Goal: Task Accomplishment & Management: Manage account settings

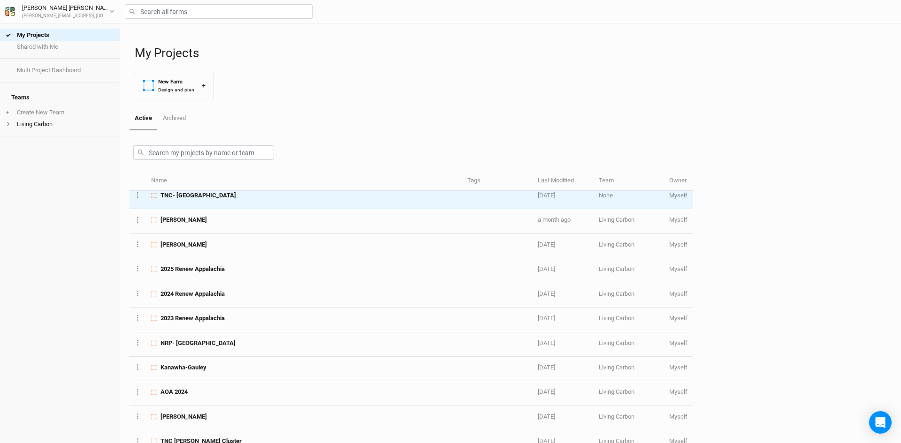
scroll to position [141, 0]
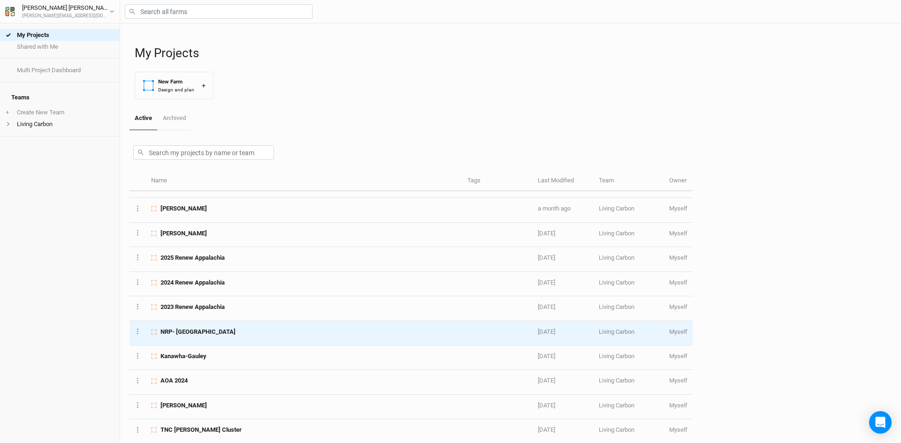
click at [228, 331] on div "NRP- [GEOGRAPHIC_DATA]" at bounding box center [303, 332] width 305 height 8
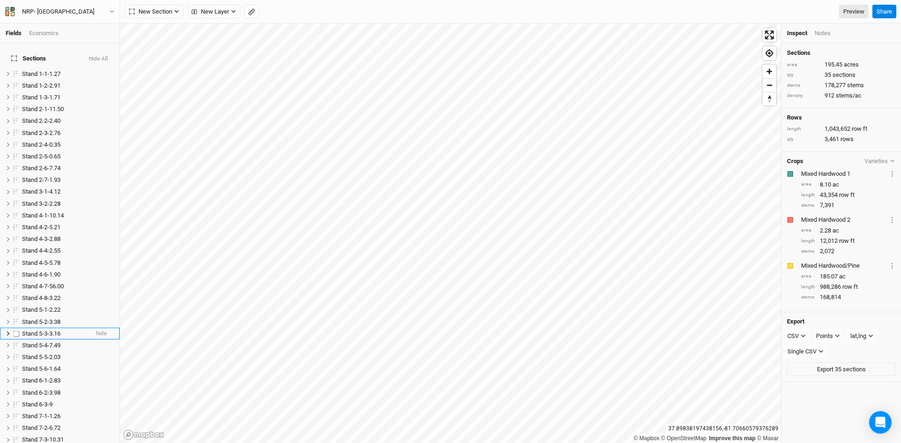
scroll to position [205, 0]
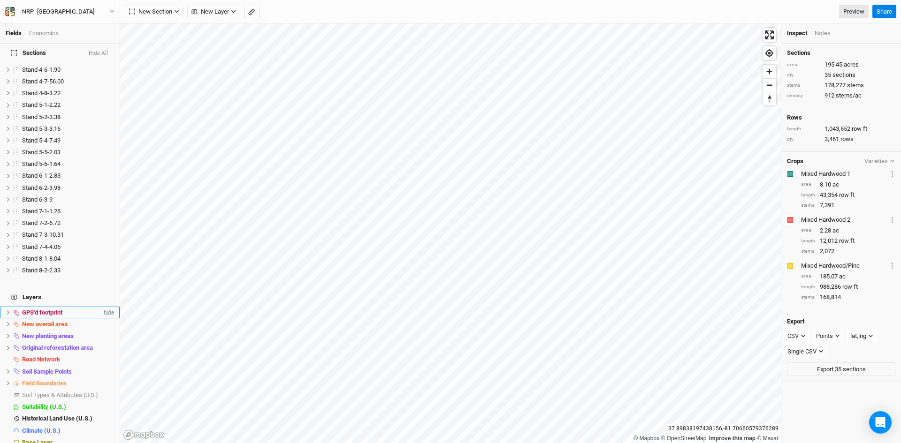
click at [102, 307] on span "hide" at bounding box center [108, 313] width 12 height 12
click at [102, 330] on span "hide" at bounding box center [108, 336] width 12 height 12
click at [102, 342] on span "hide" at bounding box center [108, 348] width 12 height 12
click at [102, 366] on span "hide" at bounding box center [108, 372] width 12 height 12
click at [104, 378] on span "hide" at bounding box center [108, 384] width 12 height 12
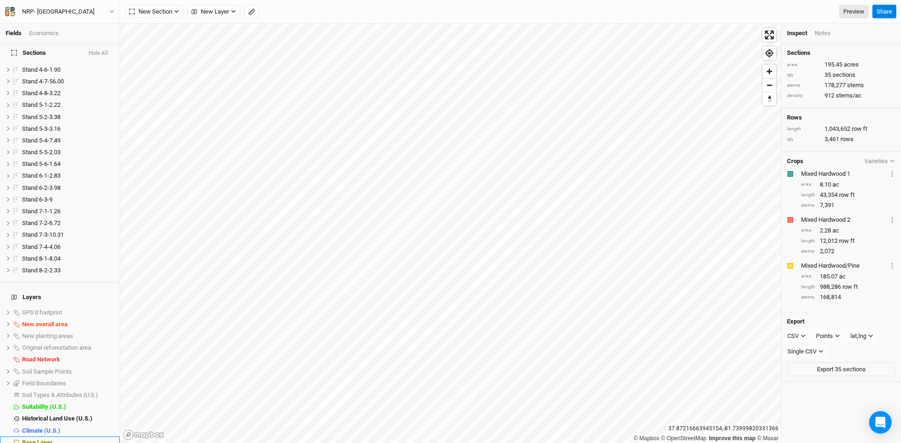
click at [42, 439] on span "Base Layer" at bounding box center [37, 442] width 30 height 7
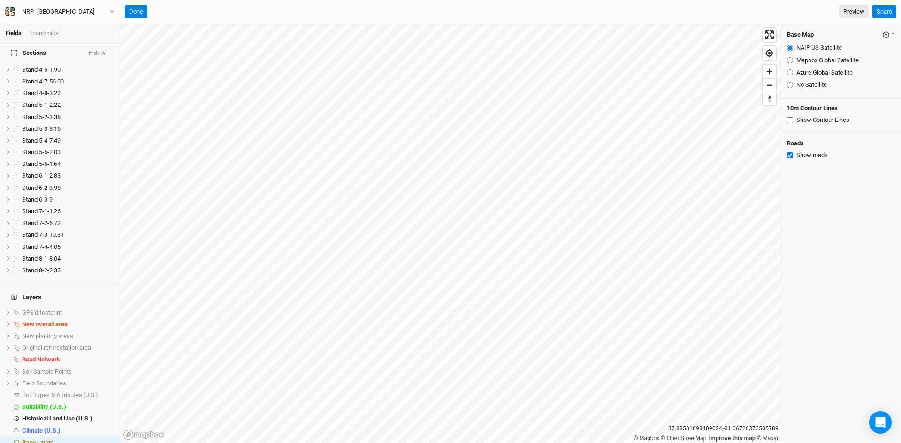
click at [792, 71] on input "Azure Global Satellite" at bounding box center [790, 72] width 6 height 6
radio input "true"
click at [102, 319] on span "hide" at bounding box center [108, 325] width 12 height 12
click at [99, 319] on span "show" at bounding box center [106, 325] width 15 height 12
click at [99, 378] on span "show" at bounding box center [106, 384] width 15 height 12
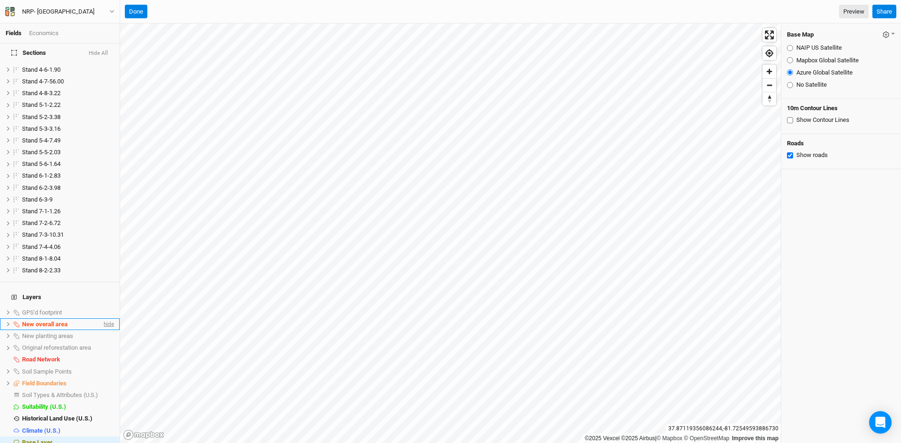
click at [102, 319] on span "hide" at bounding box center [108, 325] width 12 height 12
click at [7, 381] on icon at bounding box center [8, 383] width 5 height 5
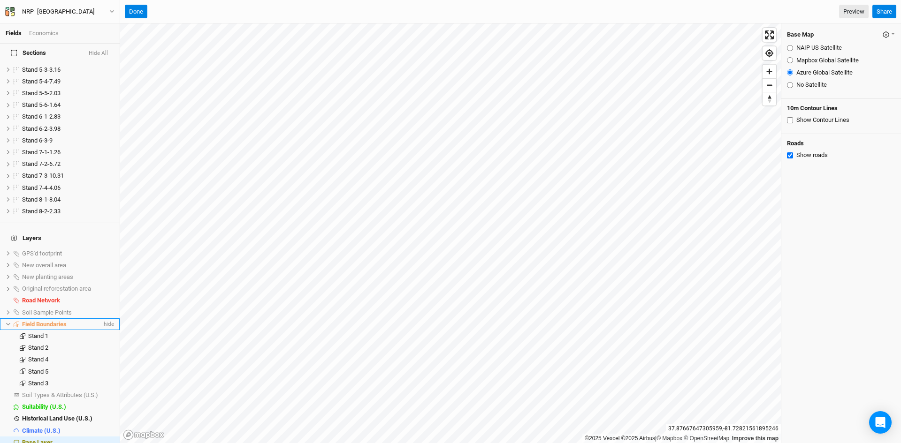
click at [7, 322] on icon at bounding box center [8, 324] width 5 height 5
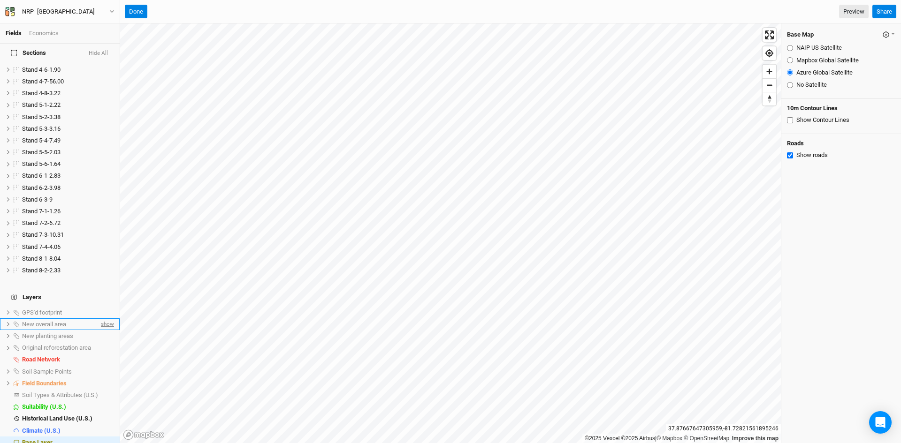
click at [99, 319] on span "show" at bounding box center [106, 325] width 15 height 12
click at [7, 322] on button at bounding box center [8, 324] width 5 height 5
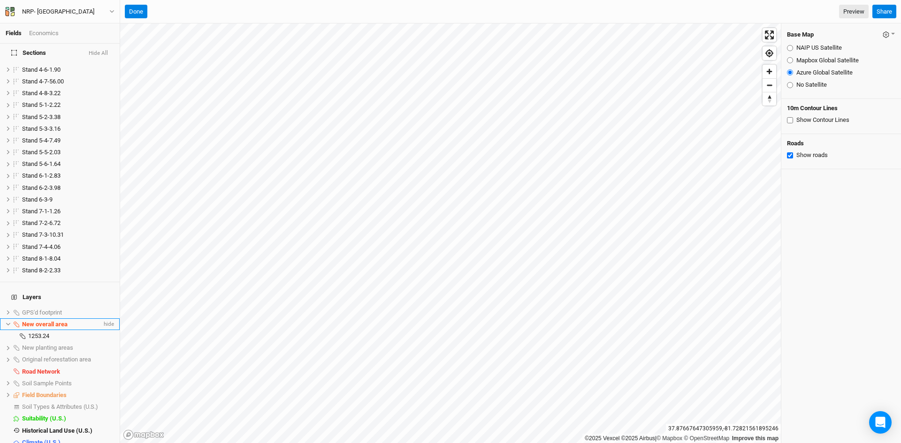
click at [40, 321] on span "New overall area" at bounding box center [45, 324] width 46 height 7
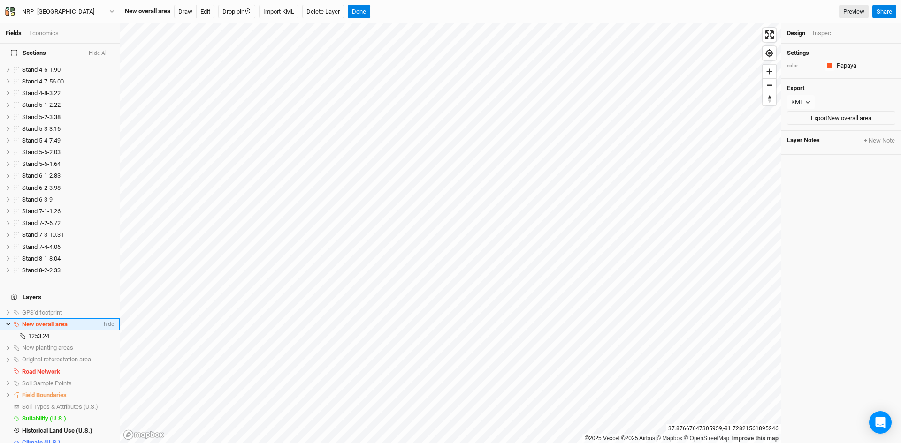
click at [45, 321] on span "New overall area" at bounding box center [45, 324] width 46 height 7
click at [37, 333] on span "1253.24" at bounding box center [38, 336] width 21 height 7
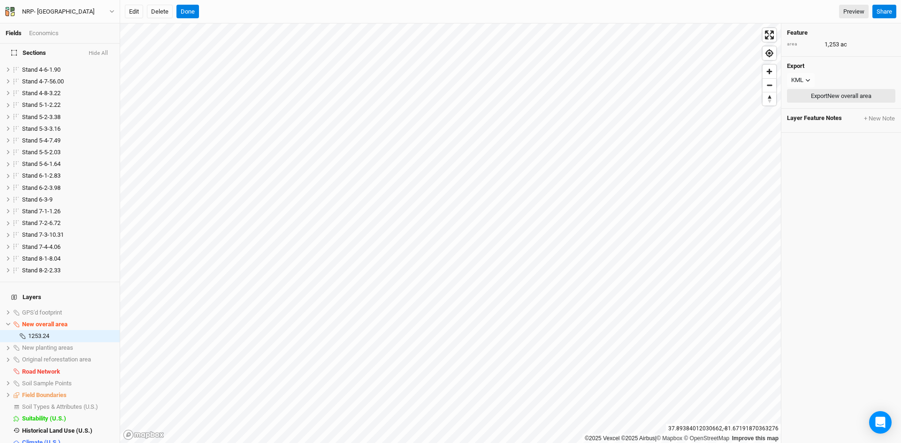
click at [814, 93] on button "Export New overall area" at bounding box center [841, 96] width 108 height 14
click at [190, 14] on button "Done" at bounding box center [187, 12] width 23 height 14
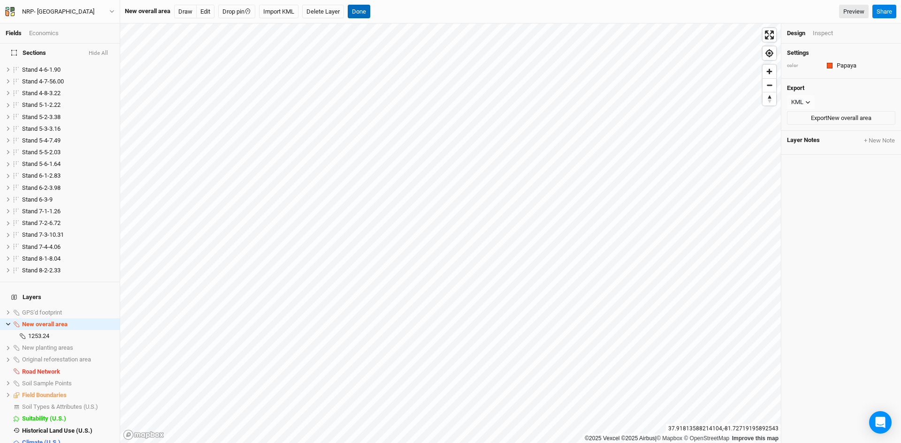
click at [362, 8] on button "Done" at bounding box center [359, 12] width 23 height 14
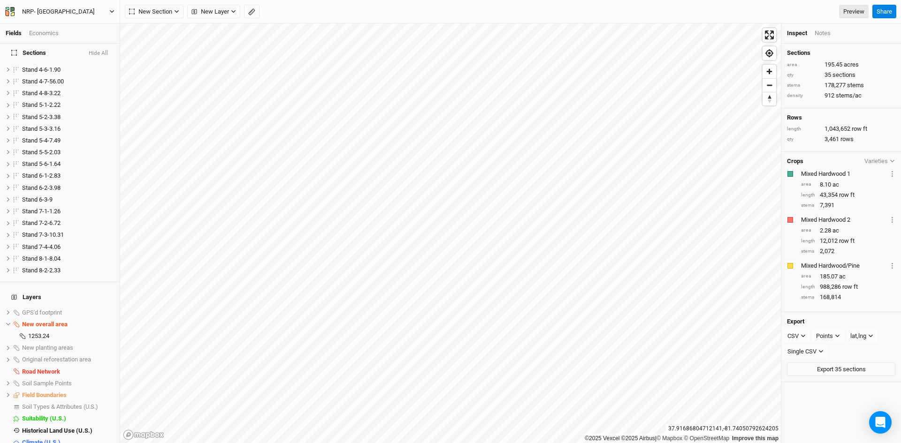
click at [110, 11] on icon "button" at bounding box center [111, 11] width 5 height 5
click at [65, 28] on button "Back" at bounding box center [77, 26] width 74 height 12
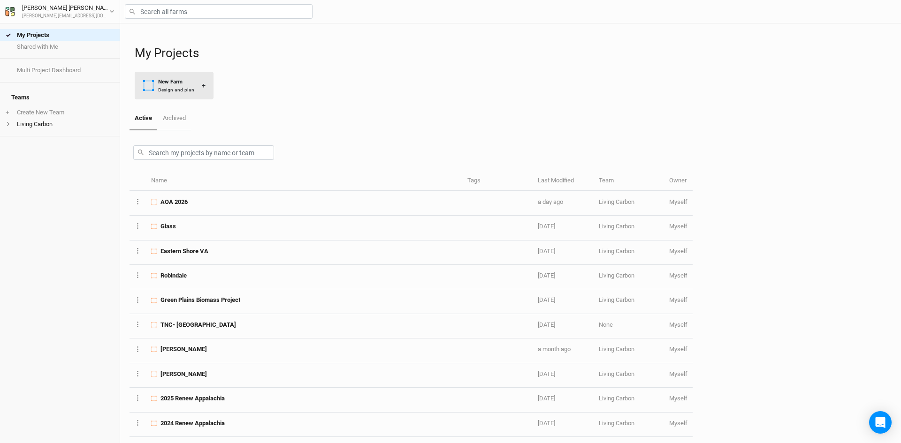
click at [175, 79] on div "New Farm" at bounding box center [176, 82] width 36 height 8
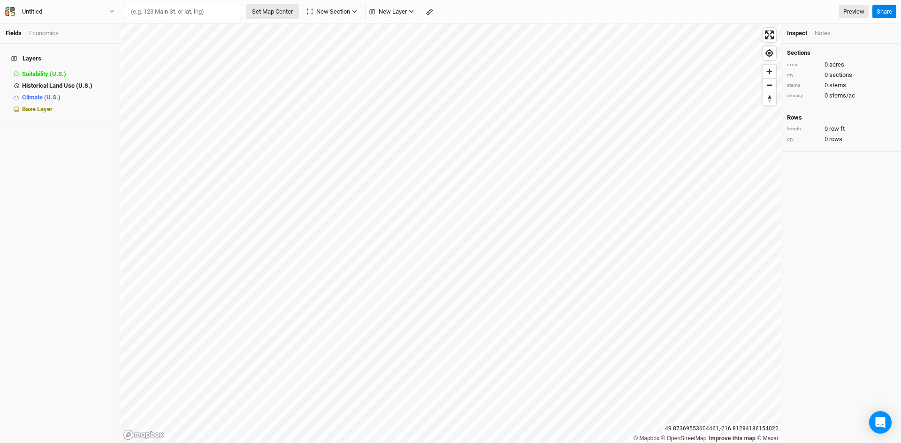
click at [281, 13] on button "Set Map Center" at bounding box center [272, 12] width 53 height 16
click at [111, 8] on button "Untitled" at bounding box center [60, 12] width 110 height 10
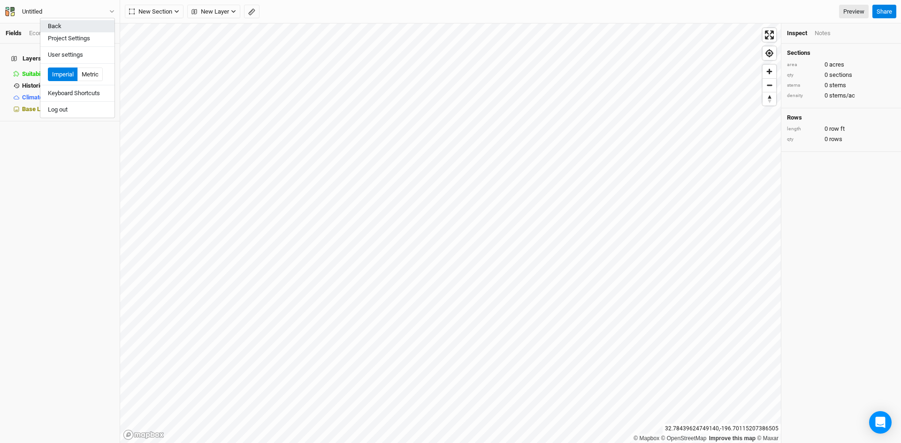
click at [65, 26] on button "Back" at bounding box center [77, 26] width 74 height 12
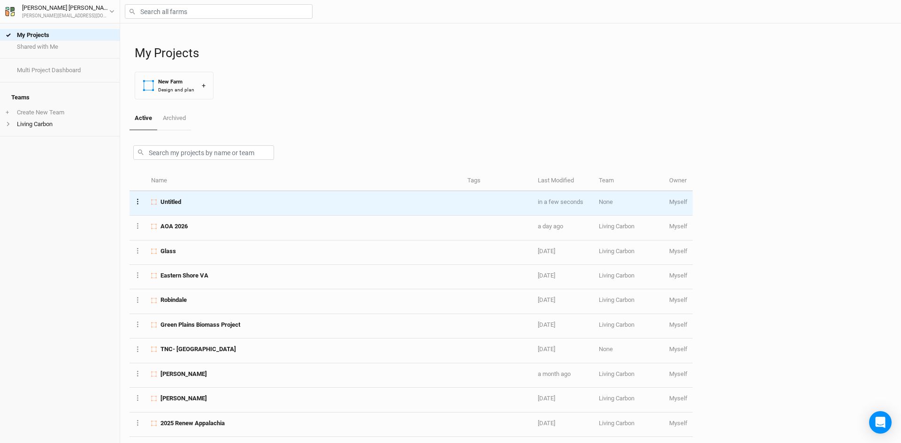
click at [136, 199] on button "Layer 1" at bounding box center [138, 201] width 6 height 11
click at [139, 199] on button "Layer 1" at bounding box center [138, 201] width 6 height 11
click at [170, 268] on button "Archive Farm" at bounding box center [173, 270] width 76 height 15
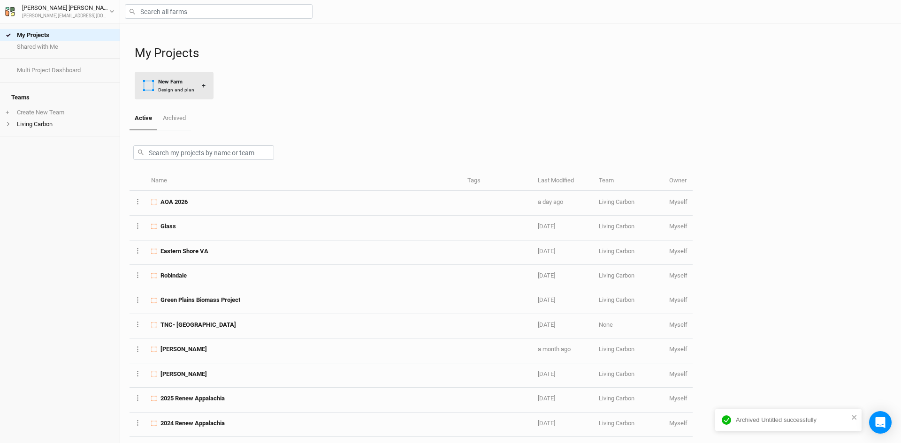
click at [177, 83] on div "New Farm" at bounding box center [176, 82] width 36 height 8
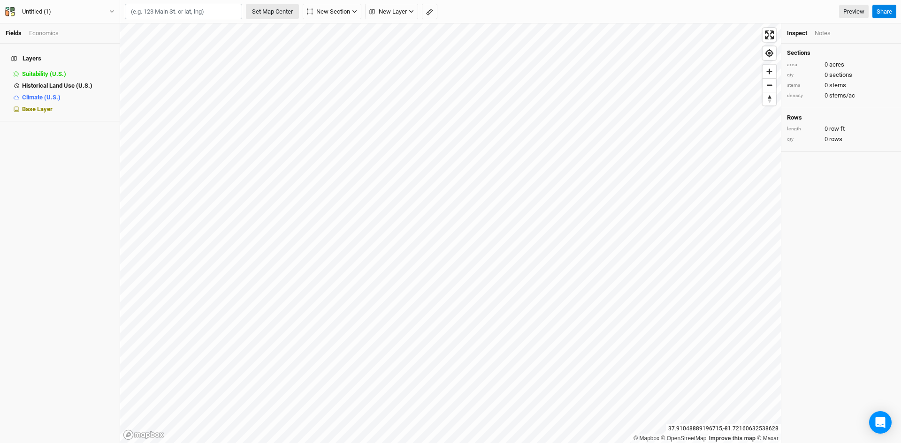
click at [279, 12] on button "Set Map Center" at bounding box center [272, 12] width 53 height 16
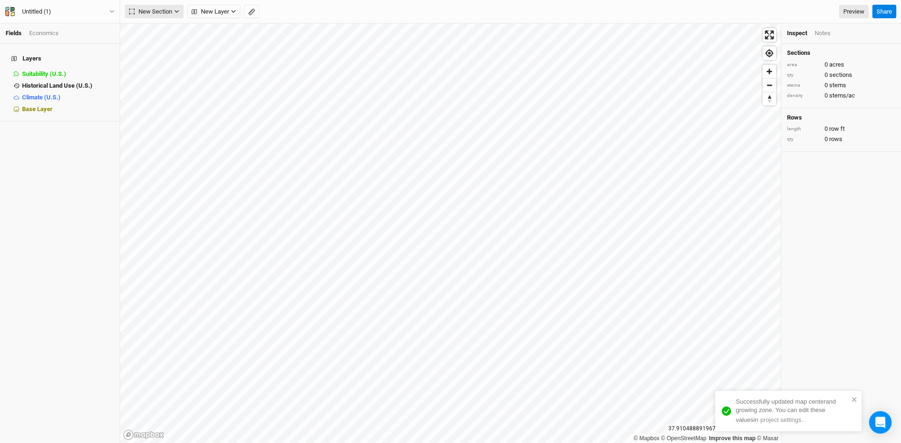
click at [163, 9] on span "New Section" at bounding box center [150, 11] width 43 height 9
click at [228, 9] on span "New Layer" at bounding box center [210, 11] width 38 height 9
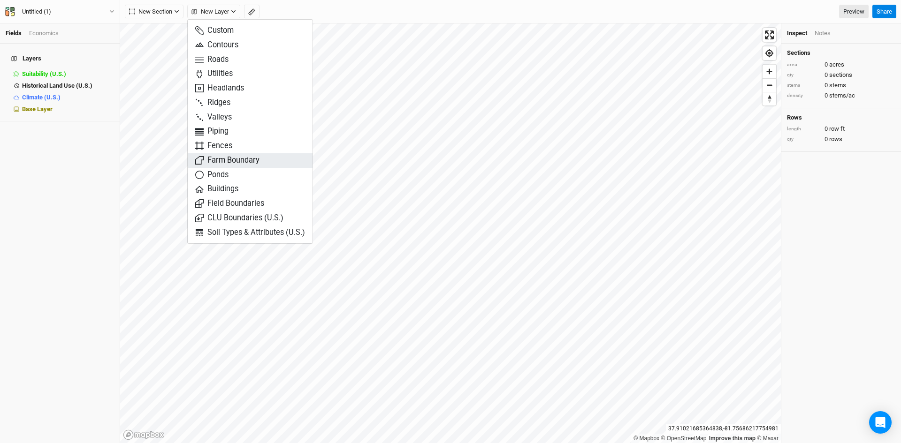
click at [236, 158] on span "Farm Boundary" at bounding box center [227, 160] width 64 height 11
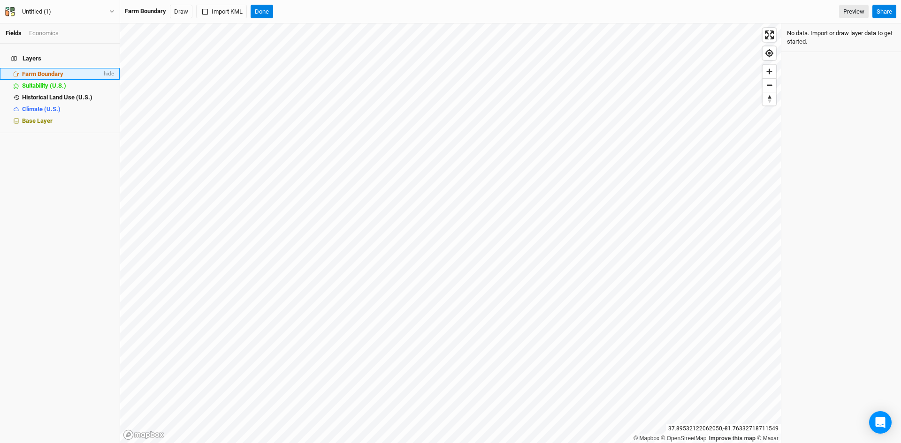
click at [61, 70] on span "Farm Boundary" at bounding box center [42, 73] width 41 height 7
click at [231, 11] on button "Import KML" at bounding box center [221, 12] width 51 height 14
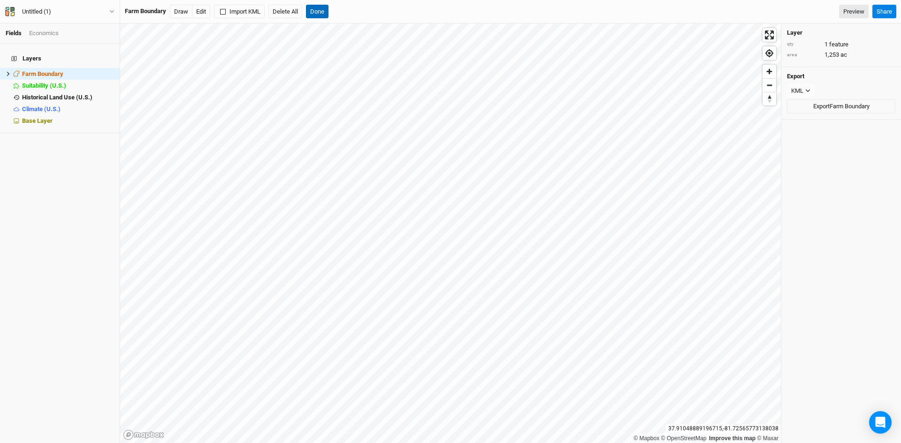
click at [318, 8] on button "Done" at bounding box center [317, 12] width 23 height 14
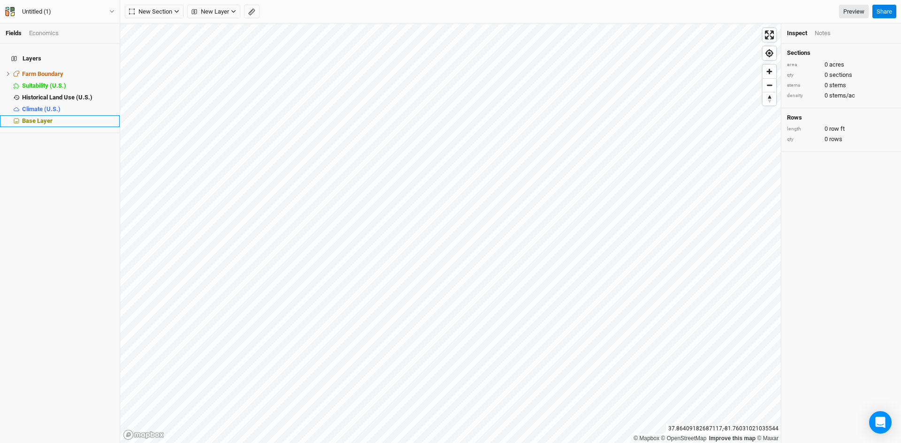
click at [36, 117] on span "Base Layer" at bounding box center [37, 120] width 30 height 7
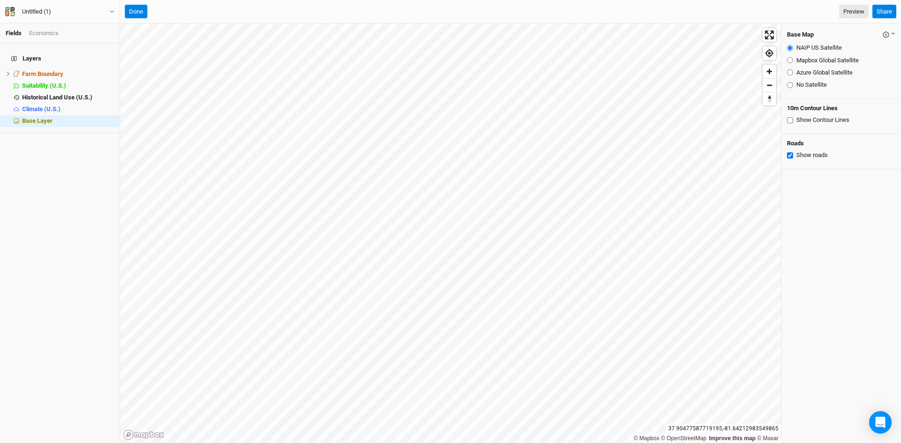
click at [792, 73] on input "Azure Global Satellite" at bounding box center [790, 72] width 6 height 6
radio input "true"
click at [470, 443] on html "Fields Economics Layers Farm Boundary hide Suitability (U.S.) hide Historical L…" at bounding box center [450, 221] width 901 height 443
click at [552, 443] on html "Fields Economics Layers Farm Boundary hide Suitability (U.S.) hide Historical L…" at bounding box center [450, 221] width 901 height 443
click at [791, 60] on input "Mapbox Global Satellite" at bounding box center [790, 60] width 6 height 6
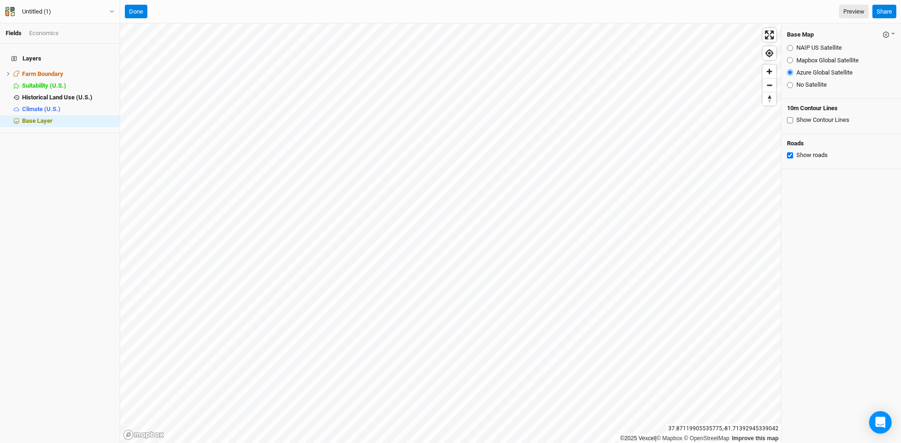
radio input "true"
click at [791, 49] on input "NAIP US Satellite" at bounding box center [790, 48] width 6 height 6
radio input "true"
click at [790, 60] on input "Mapbox Global Satellite" at bounding box center [790, 60] width 6 height 6
radio input "true"
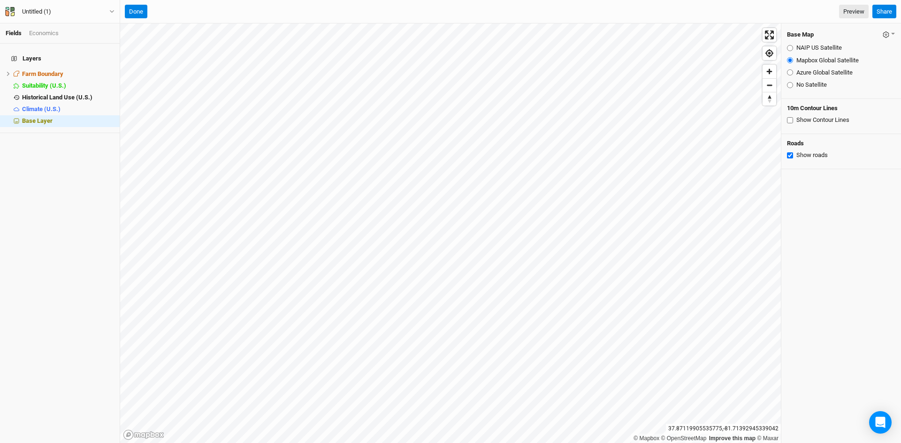
click at [788, 72] on input "Azure Global Satellite" at bounding box center [790, 72] width 6 height 6
radio input "true"
click at [49, 94] on span "Historical Land Use (U.S.)" at bounding box center [57, 97] width 70 height 7
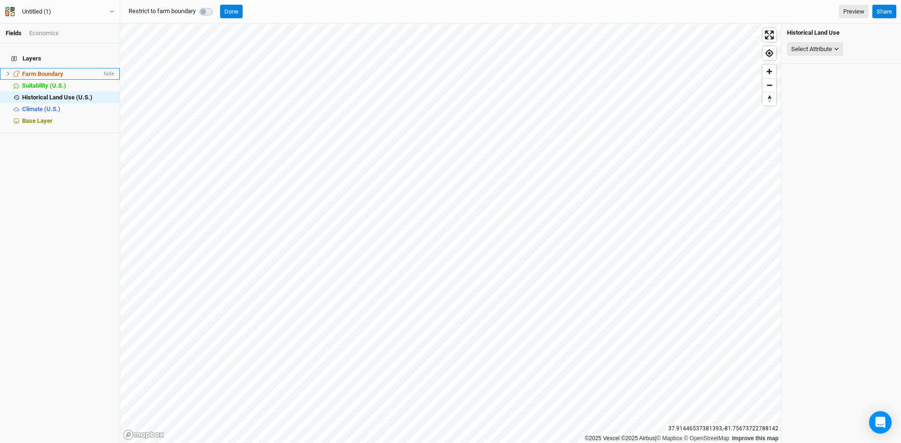
click at [44, 70] on span "Farm Boundary" at bounding box center [42, 73] width 41 height 7
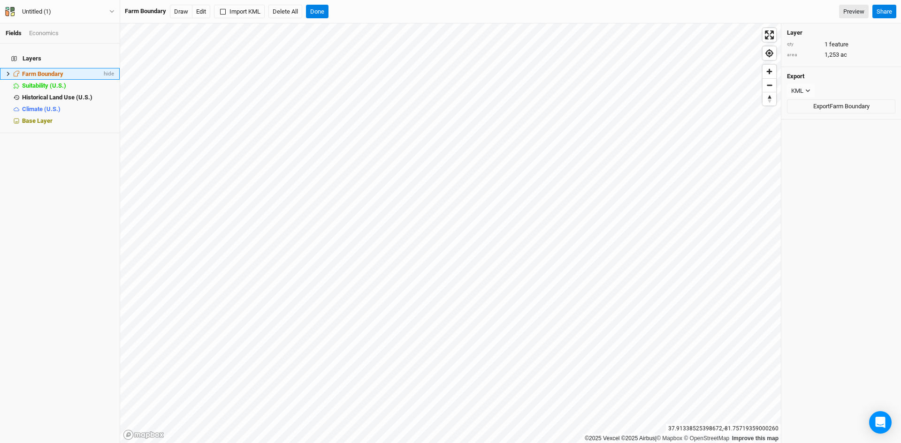
click at [7, 71] on icon at bounding box center [8, 73] width 5 height 5
click at [46, 70] on span "Farm Boundary" at bounding box center [42, 73] width 41 height 7
click at [313, 9] on button "Done" at bounding box center [317, 12] width 23 height 14
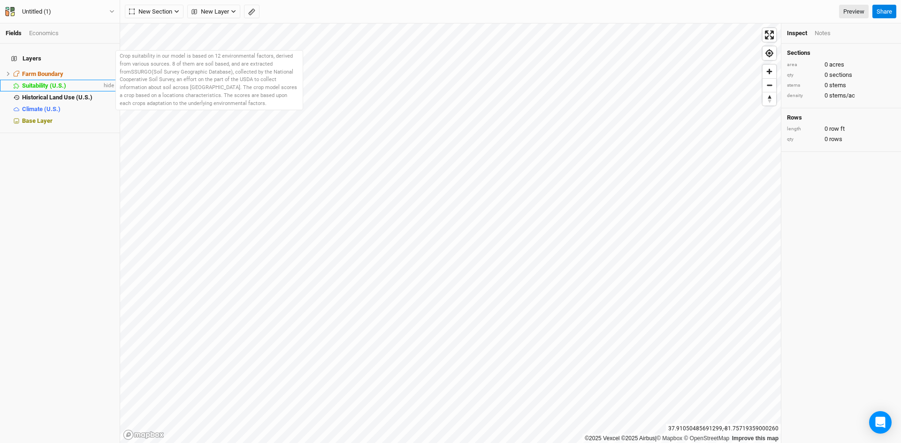
click at [40, 82] on span "Suitability (U.S.)" at bounding box center [44, 85] width 44 height 7
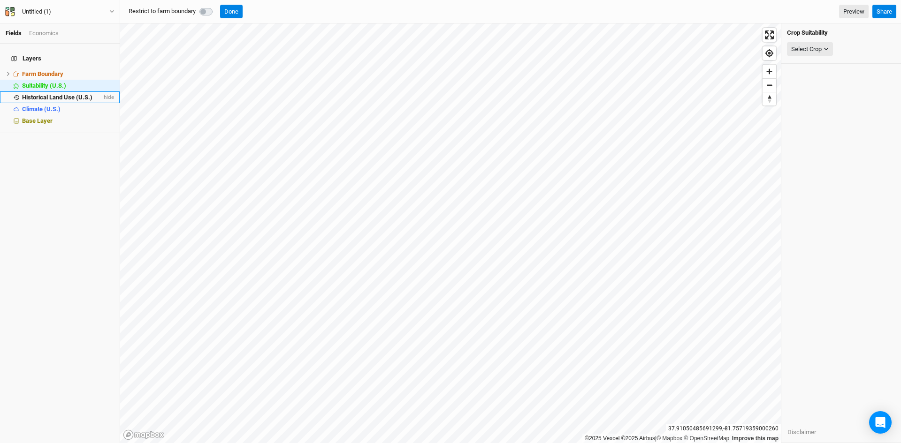
click at [51, 94] on span "Historical Land Use (U.S.)" at bounding box center [57, 97] width 70 height 7
click at [49, 106] on span "Climate (U.S.)" at bounding box center [41, 109] width 38 height 7
click at [46, 70] on span "Farm Boundary" at bounding box center [42, 73] width 41 height 7
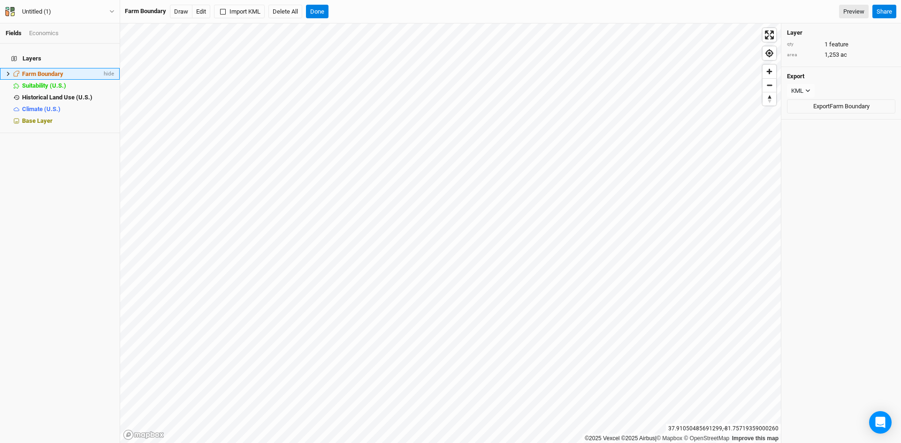
drag, startPoint x: 6, startPoint y: 67, endPoint x: 15, endPoint y: 69, distance: 9.1
click at [6, 71] on icon at bounding box center [8, 73] width 5 height 5
click at [45, 82] on span "1253.24" at bounding box center [38, 85] width 21 height 7
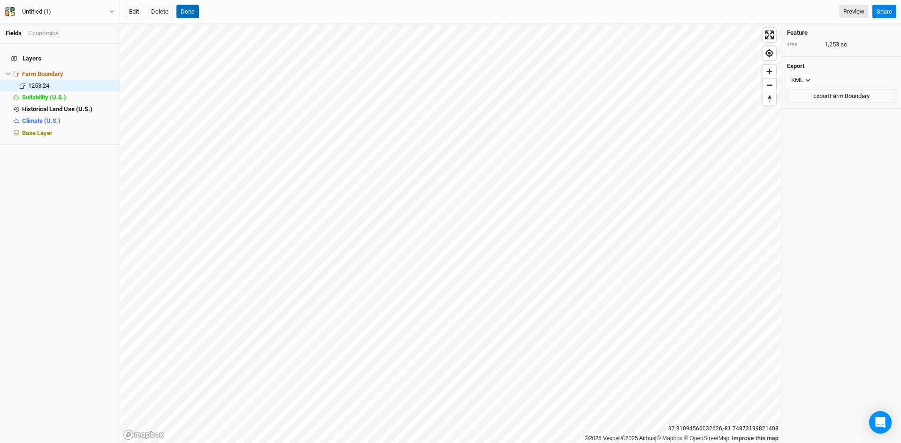
click at [187, 8] on button "Done" at bounding box center [187, 12] width 23 height 14
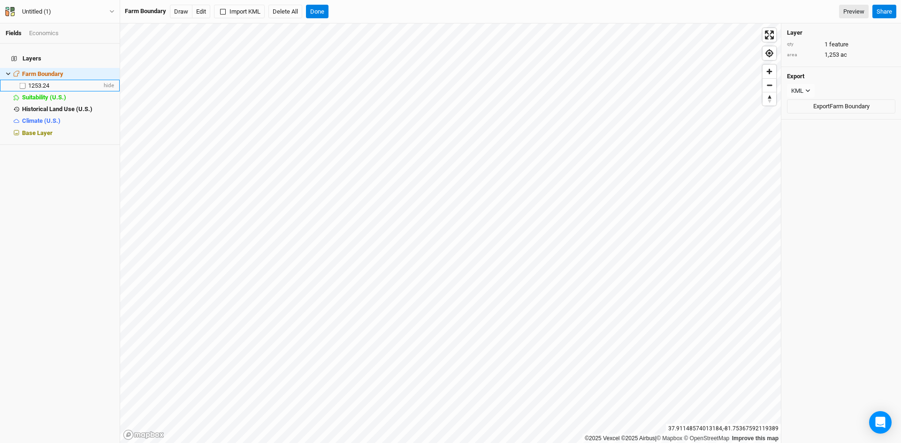
click at [45, 82] on span "1253.24" at bounding box center [38, 85] width 21 height 7
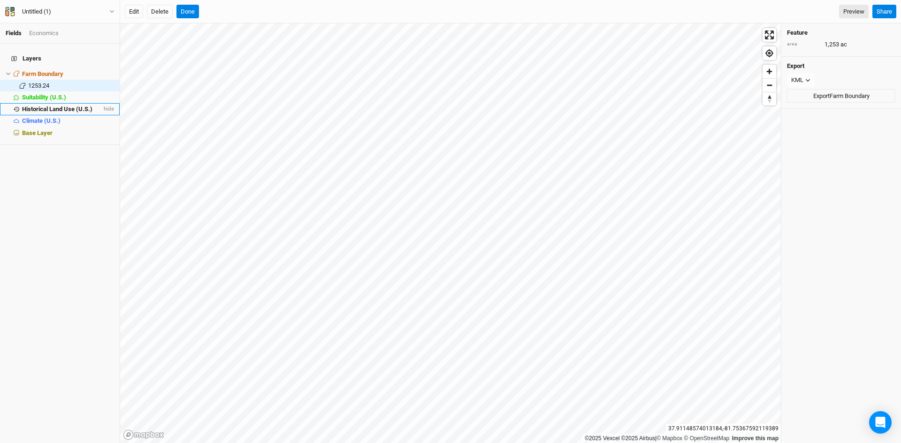
click at [74, 106] on span "Historical Land Use (U.S.)" at bounding box center [57, 109] width 70 height 7
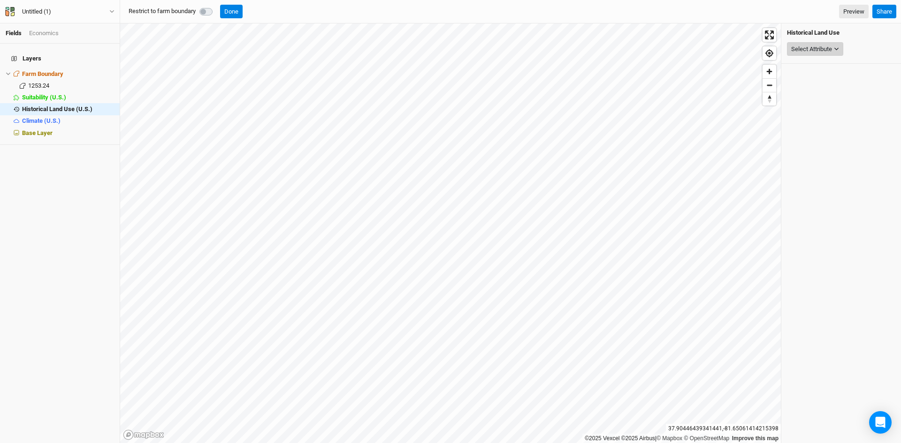
click at [804, 44] on button "Select Attribute" at bounding box center [815, 49] width 56 height 14
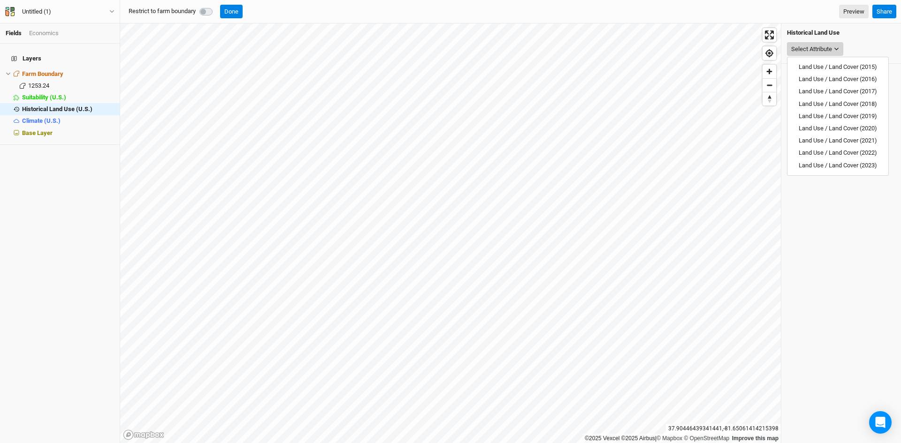
click at [804, 44] on button "Select Attribute" at bounding box center [815, 49] width 56 height 14
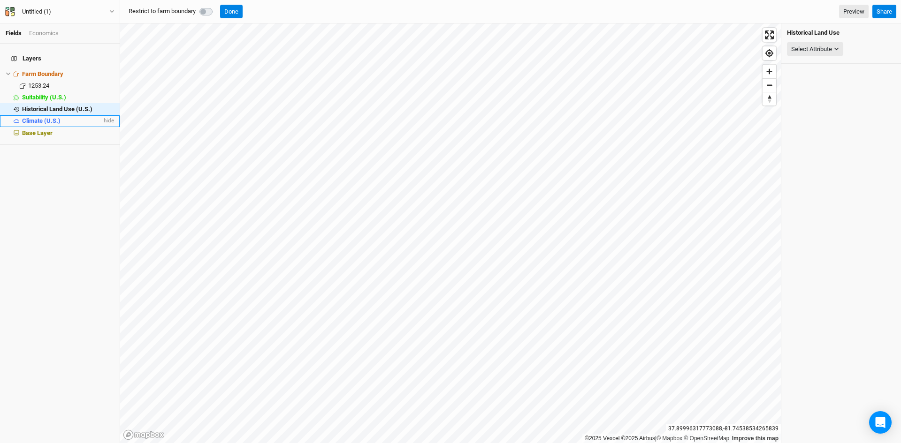
click at [38, 117] on span "Climate (U.S.)" at bounding box center [41, 120] width 38 height 7
click at [236, 10] on button "Done" at bounding box center [231, 12] width 23 height 14
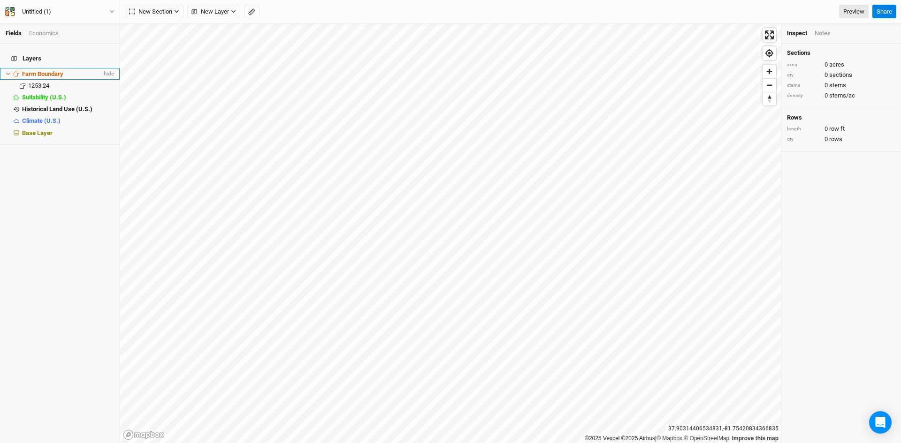
click at [39, 70] on span "Farm Boundary" at bounding box center [42, 73] width 41 height 7
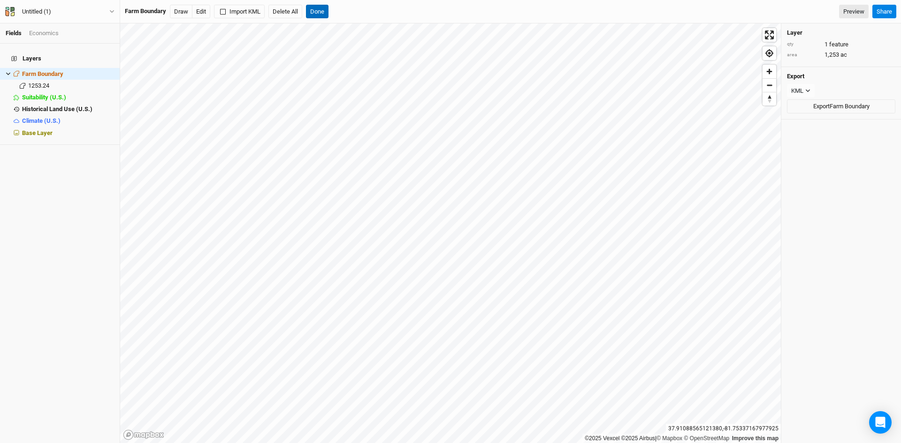
click at [320, 8] on button "Done" at bounding box center [317, 12] width 23 height 14
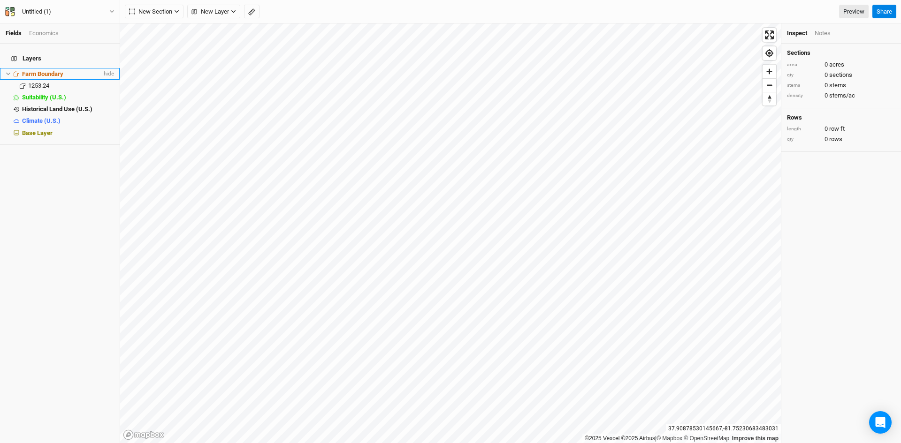
click at [30, 70] on span "Farm Boundary" at bounding box center [42, 73] width 41 height 7
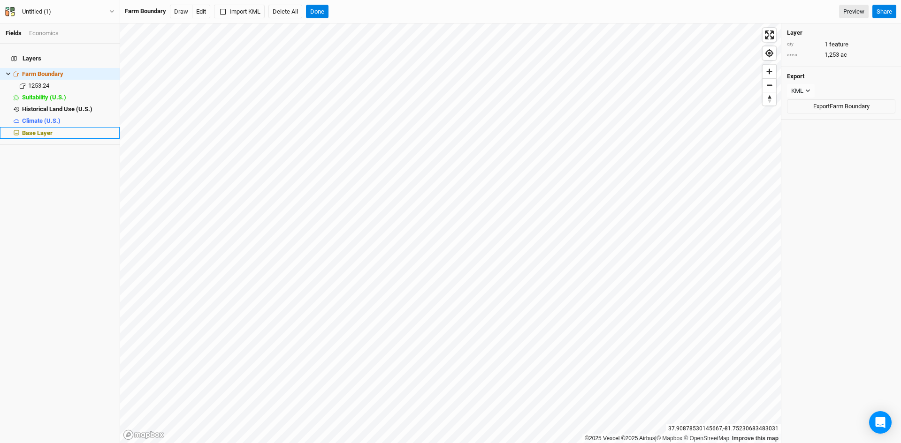
click at [42, 129] on span "Base Layer" at bounding box center [37, 132] width 30 height 7
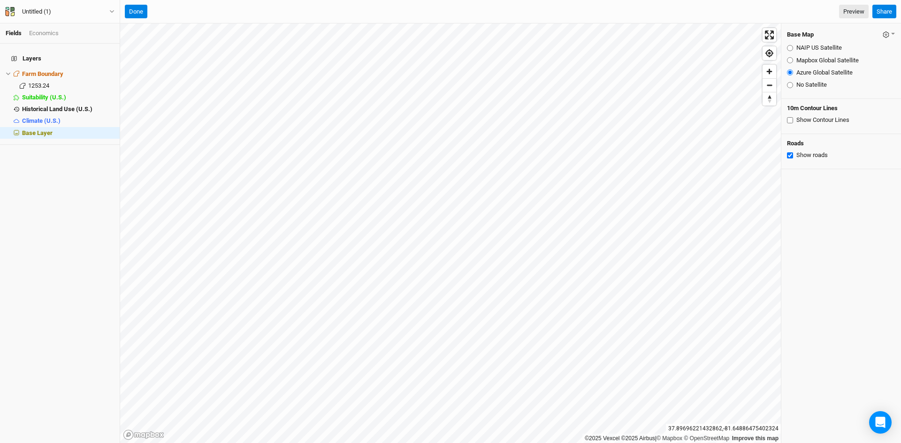
click at [790, 122] on input "Show Contour Lines" at bounding box center [790, 120] width 6 height 6
click at [788, 121] on input "Show Contour Lines" at bounding box center [790, 120] width 6 height 6
checkbox input "false"
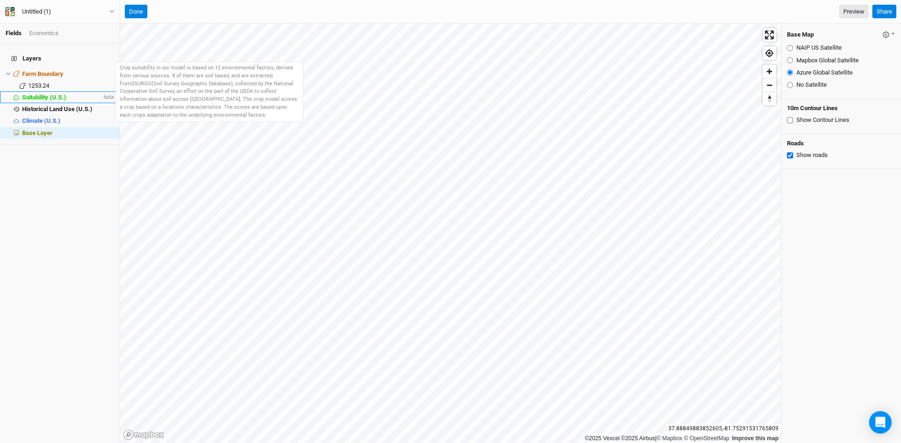
click at [55, 94] on span "Suitability (U.S.)" at bounding box center [44, 97] width 44 height 7
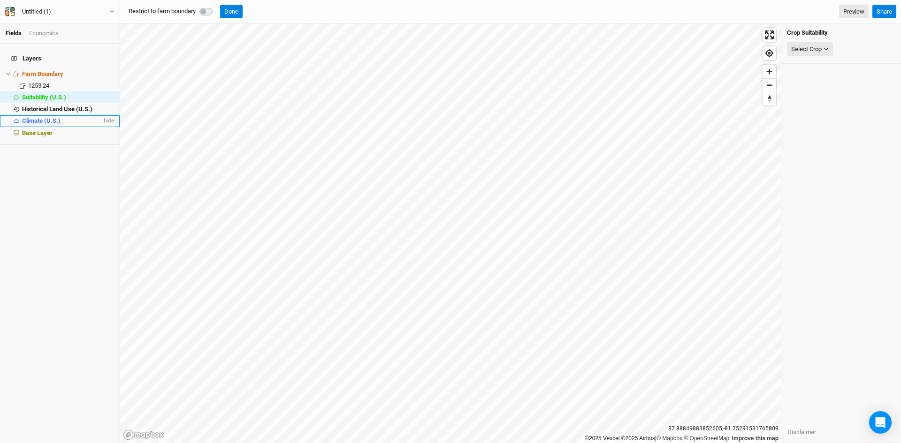
click at [46, 117] on span "Climate (U.S.)" at bounding box center [41, 120] width 38 height 7
click at [815, 49] on div "Select Attribute" at bounding box center [811, 49] width 41 height 9
click at [819, 79] on span "USDA Hardiness Zones (2023)" at bounding box center [821, 79] width 81 height 7
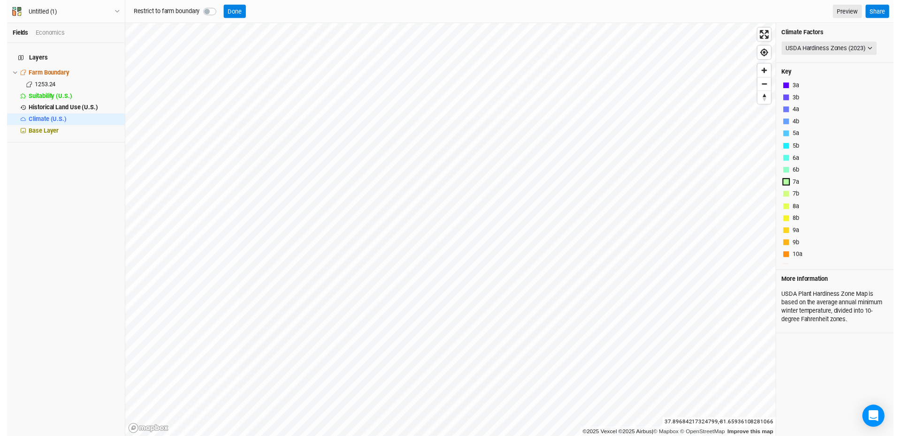
scroll to position [11, 0]
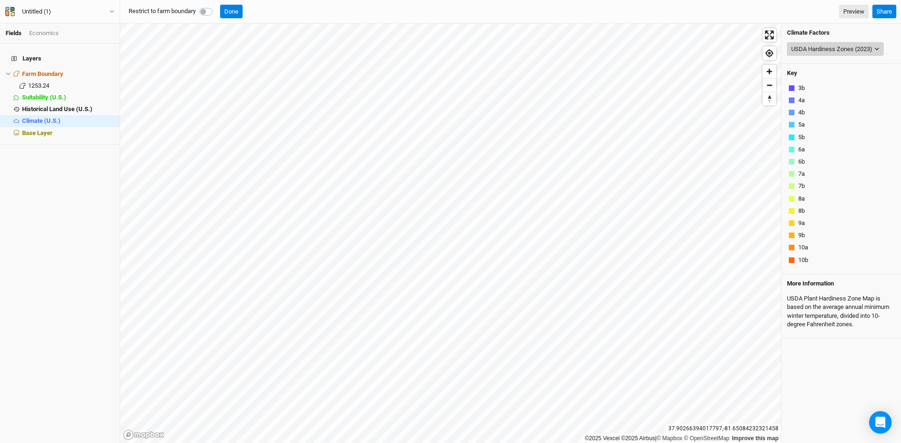
click at [830, 48] on div "USDA Hardiness Zones (2023)" at bounding box center [831, 49] width 81 height 9
click at [798, 81] on span "Precipitation" at bounding box center [797, 79] width 33 height 7
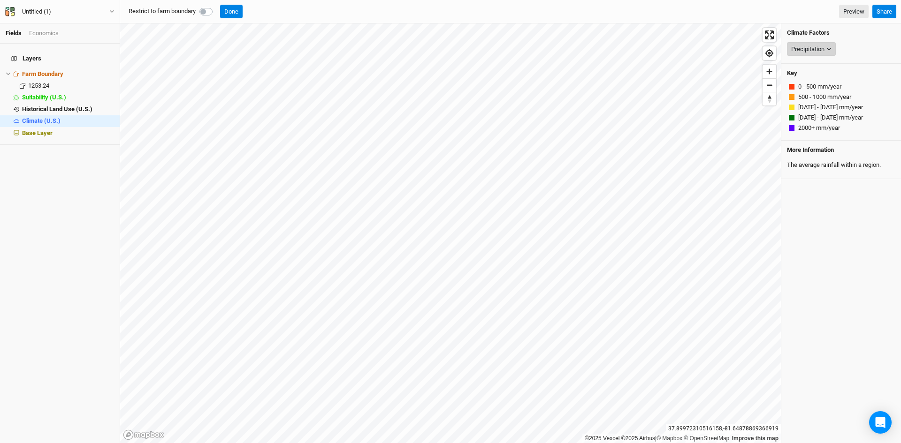
click at [822, 49] on div "Precipitation" at bounding box center [807, 49] width 33 height 9
click at [794, 64] on span "None" at bounding box center [788, 66] width 14 height 7
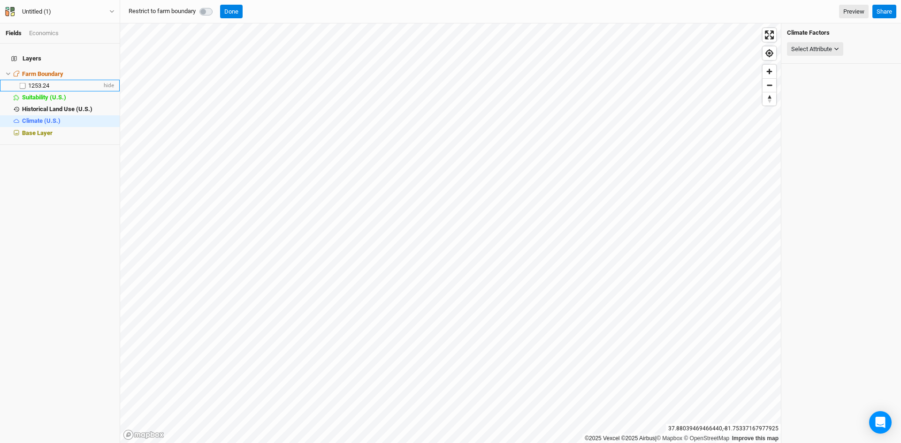
click at [46, 82] on span "1253.24" at bounding box center [38, 85] width 21 height 7
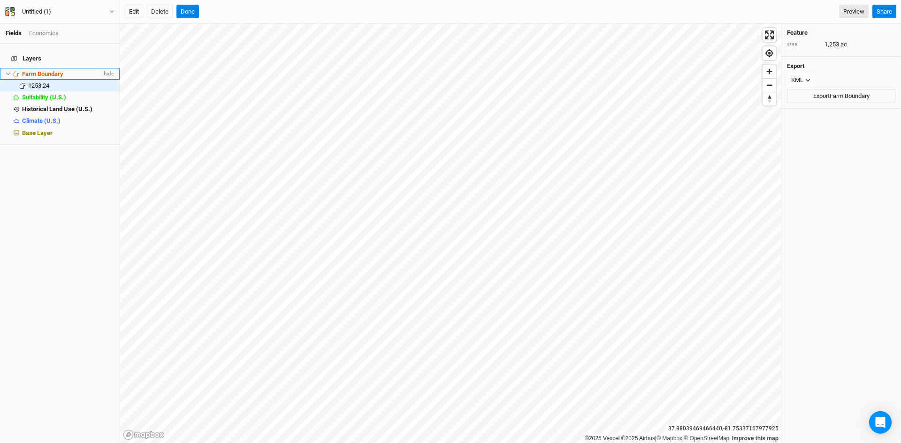
click at [48, 70] on span "Farm Boundary" at bounding box center [42, 73] width 41 height 7
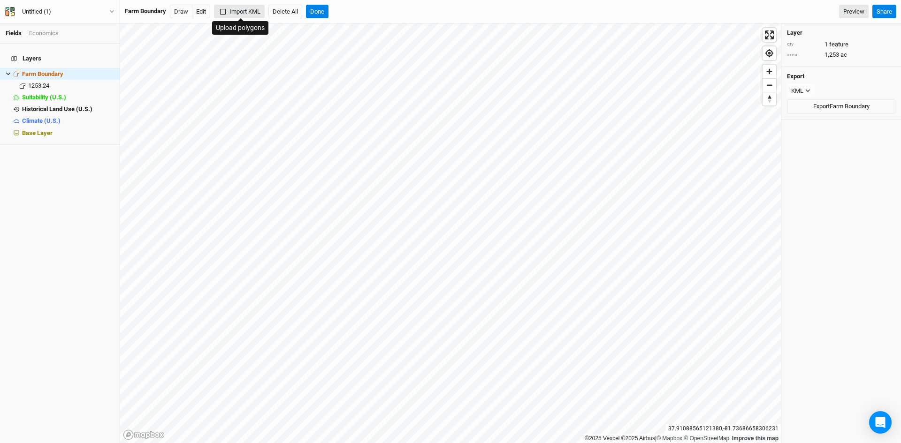
click at [241, 8] on button "Import KML" at bounding box center [239, 12] width 51 height 14
click at [51, 70] on span "Farm Boundary" at bounding box center [42, 73] width 41 height 7
click at [47, 70] on span "Farm Boundary" at bounding box center [42, 73] width 41 height 7
click at [322, 12] on button "Done" at bounding box center [317, 12] width 23 height 14
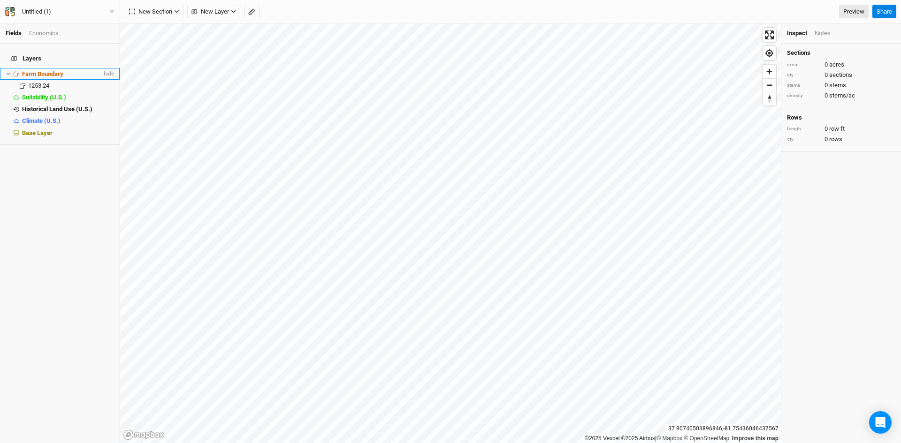
click at [42, 70] on span "Farm Boundary" at bounding box center [42, 73] width 41 height 7
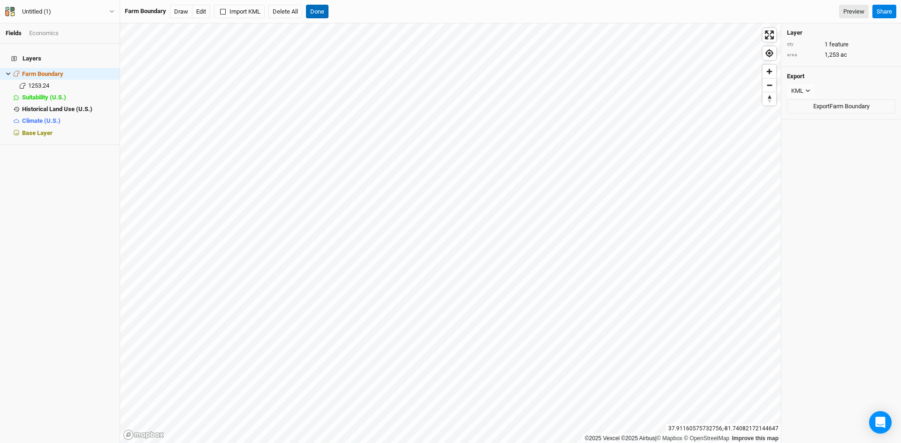
click at [325, 8] on button "Done" at bounding box center [317, 12] width 23 height 14
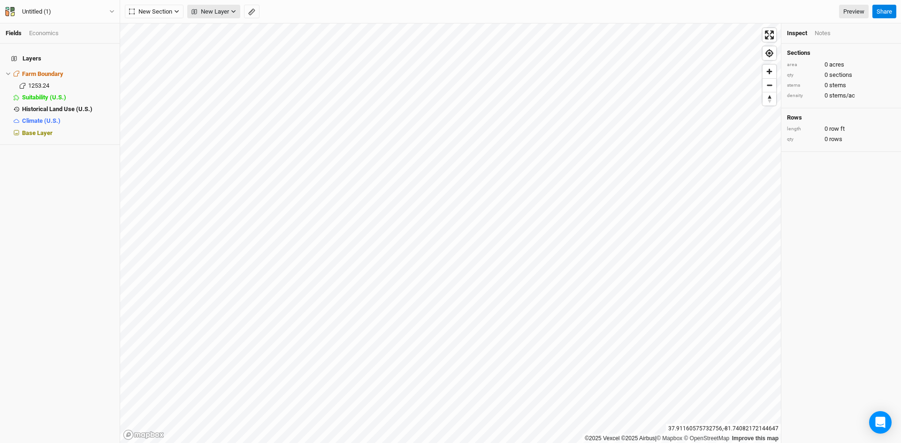
click at [222, 10] on span "New Layer" at bounding box center [210, 11] width 38 height 9
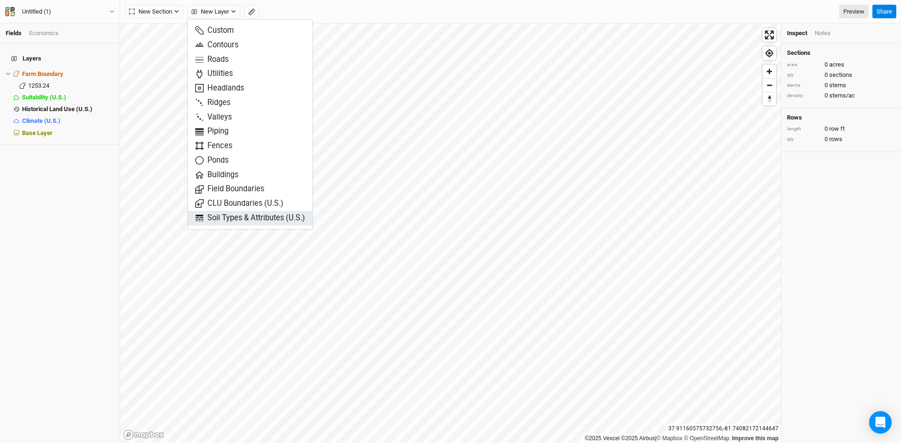
click at [245, 218] on span "Soil Types & Attributes (U.S.)" at bounding box center [250, 218] width 110 height 11
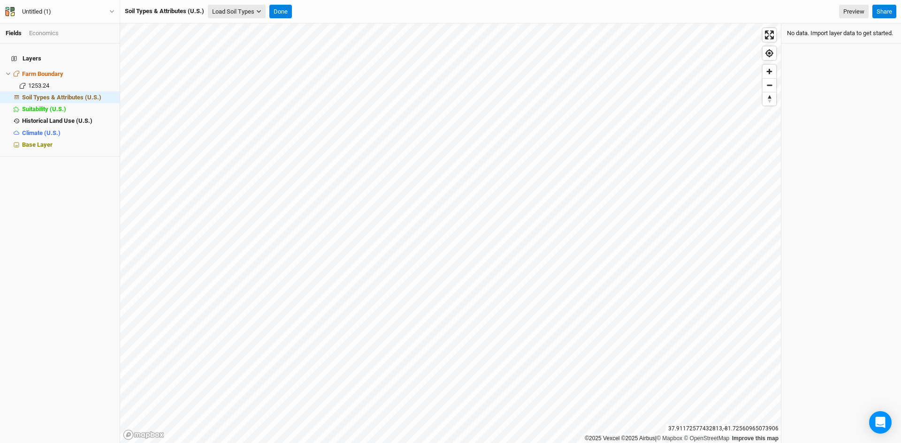
click at [259, 8] on button "Load Soil Types" at bounding box center [237, 12] width 58 height 14
click at [256, 26] on button "Load for Farm Boundary" at bounding box center [248, 28] width 78 height 12
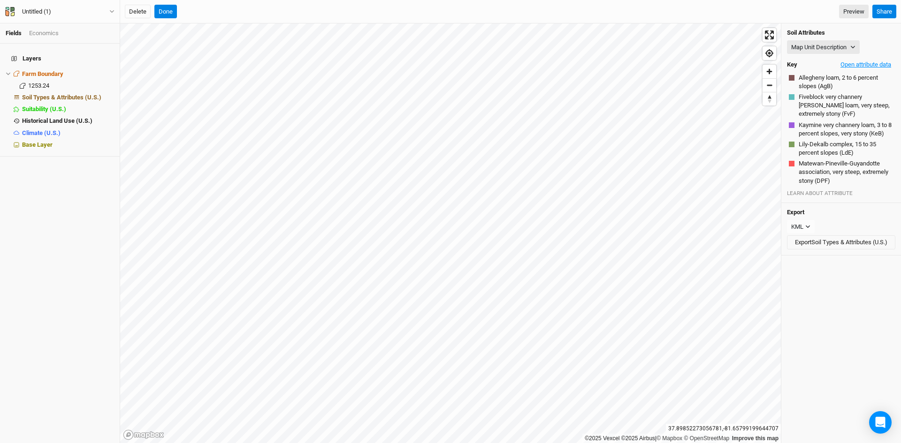
click at [855, 60] on button "Open attribute data" at bounding box center [865, 65] width 59 height 14
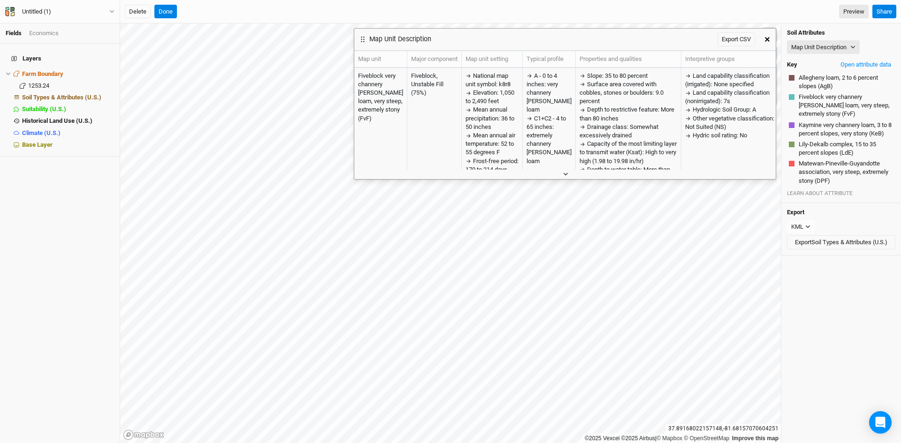
click at [564, 176] on icon "button" at bounding box center [565, 174] width 5 height 5
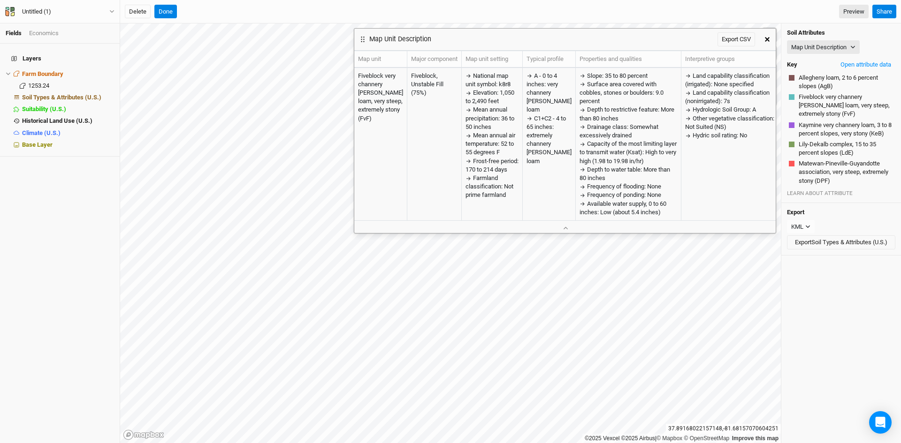
click at [768, 36] on button "button" at bounding box center [767, 39] width 17 height 17
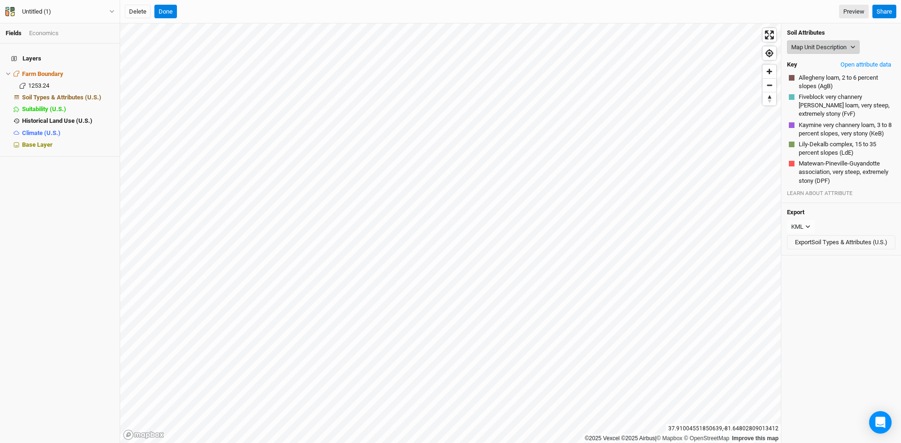
click at [832, 45] on button "Map Unit Description" at bounding box center [823, 47] width 73 height 14
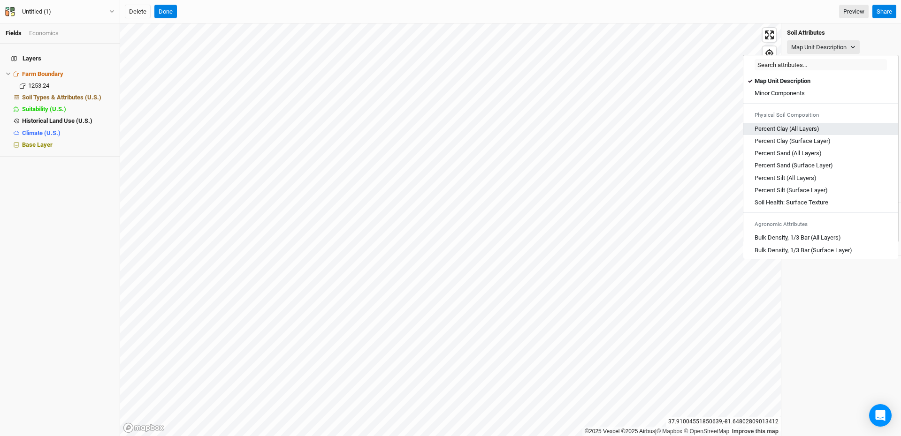
click at [791, 128] on Layers\) "Percent Clay (All Layers)" at bounding box center [786, 129] width 65 height 8
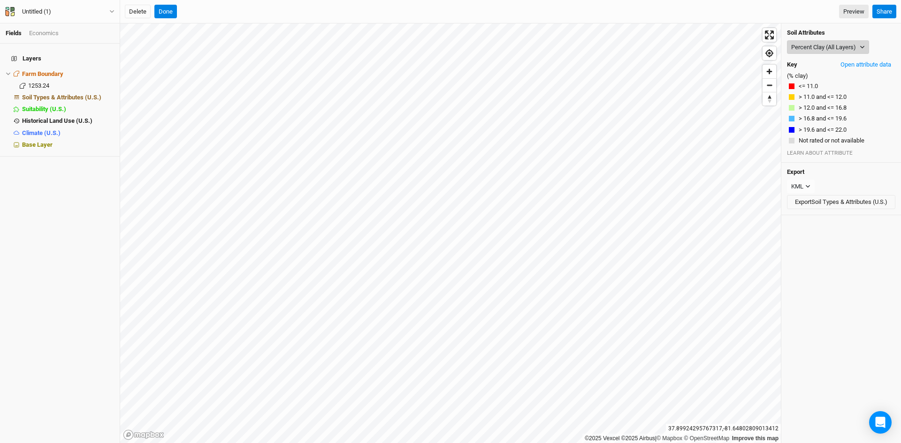
click at [832, 45] on button "Percent Clay (All Layers)" at bounding box center [828, 47] width 82 height 14
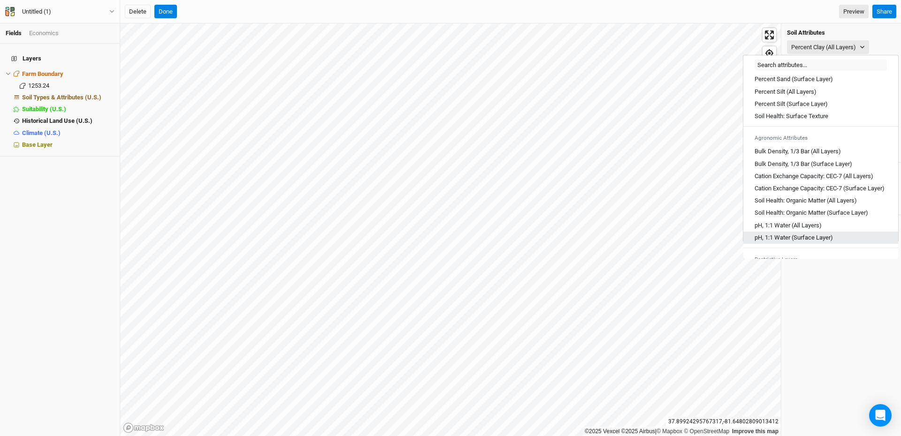
scroll to position [47, 0]
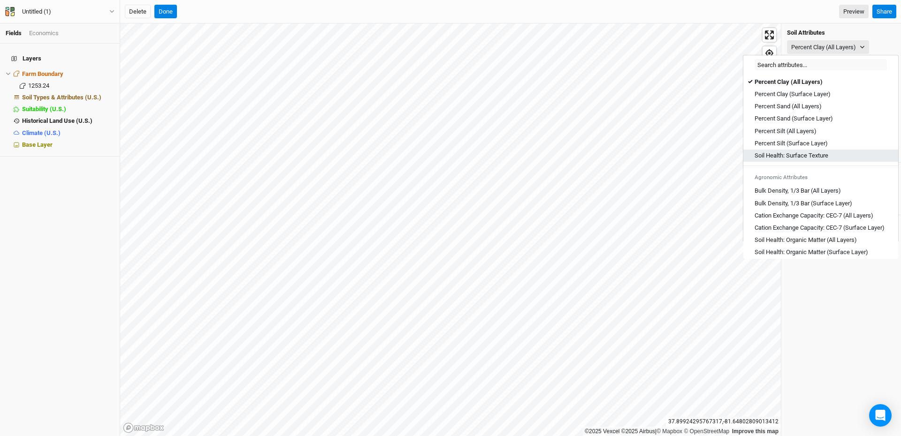
click at [786, 151] on link "Soil Health: Surface Texture" at bounding box center [820, 156] width 155 height 12
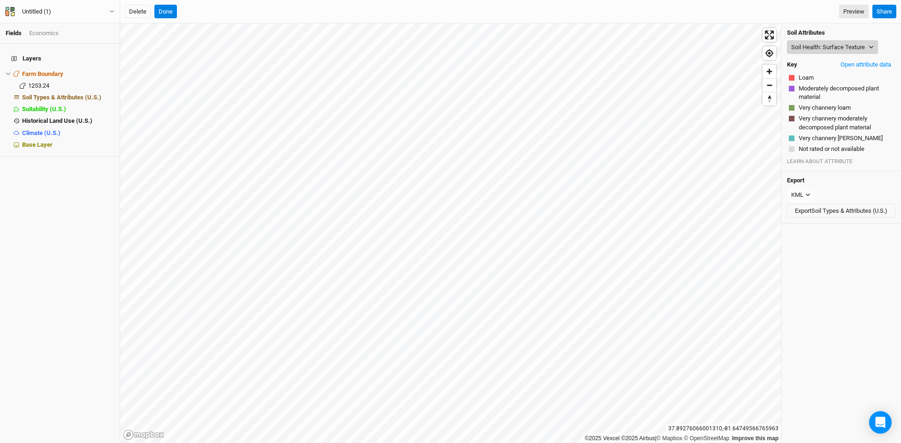
click at [844, 44] on button "Soil Health: Surface Texture" at bounding box center [832, 47] width 91 height 14
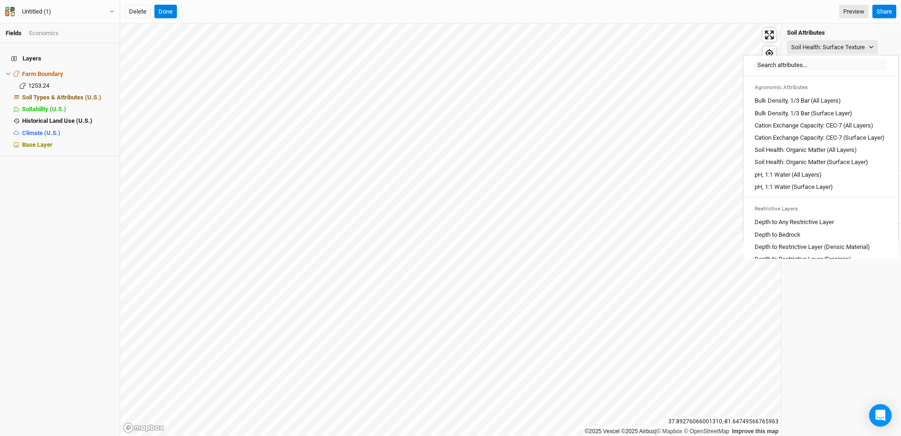
scroll to position [141, 0]
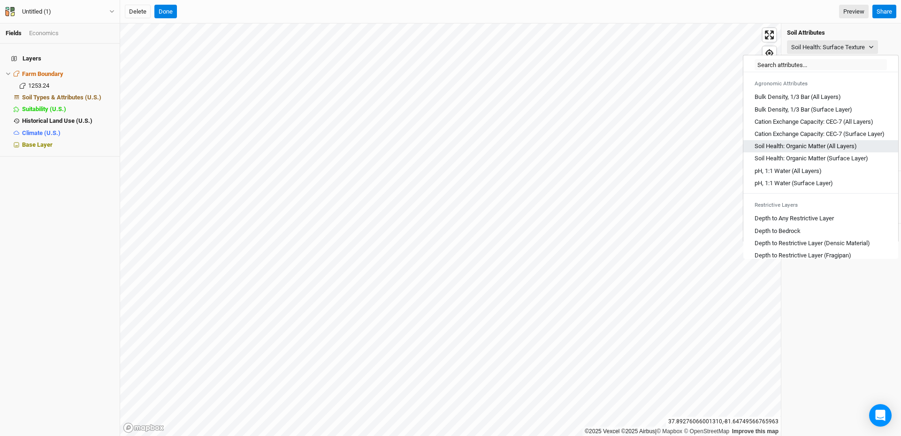
click at [792, 151] on Layers\) "Soil Health: Organic Matter (All Layers)" at bounding box center [805, 146] width 102 height 8
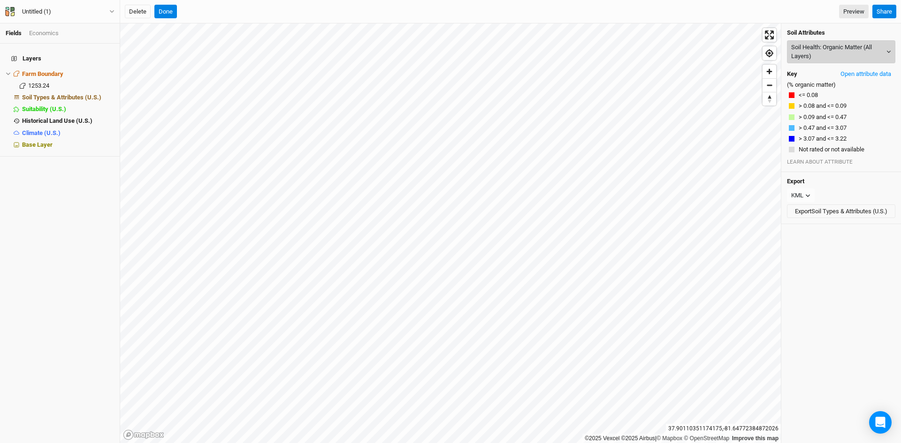
click at [824, 52] on button "Soil Health: Organic Matter (All Layers)" at bounding box center [841, 51] width 108 height 23
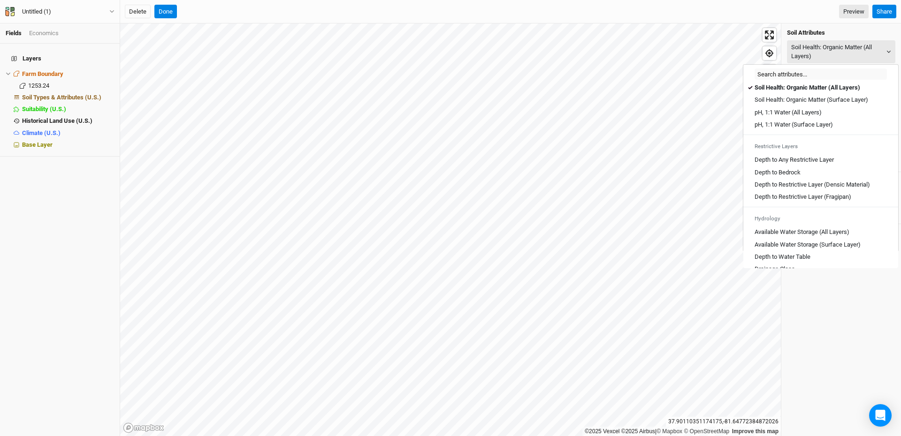
scroll to position [188, 0]
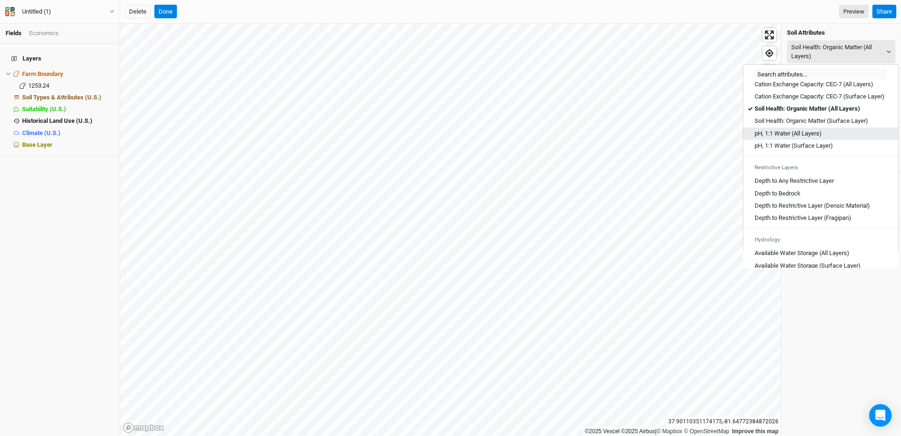
click at [798, 138] on Layers\) "pH, 1:1 Water (All Layers)" at bounding box center [787, 133] width 67 height 8
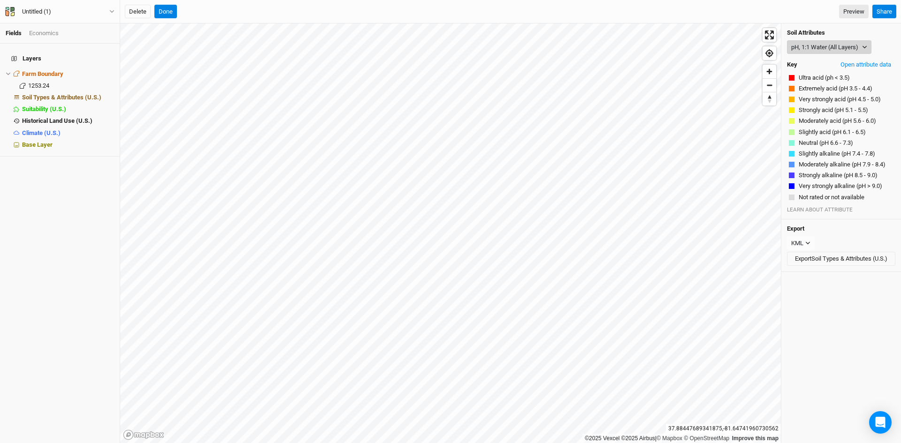
click at [827, 46] on button "pH, 1:1 Water (All Layers)" at bounding box center [829, 47] width 84 height 14
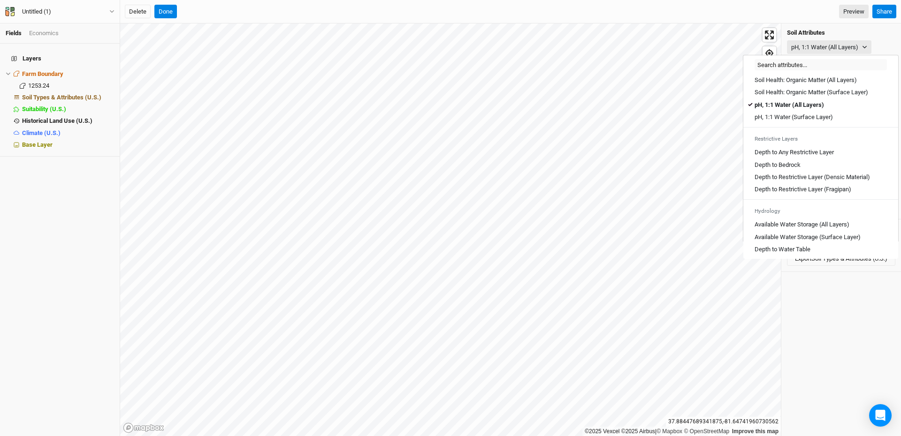
scroll to position [235, 0]
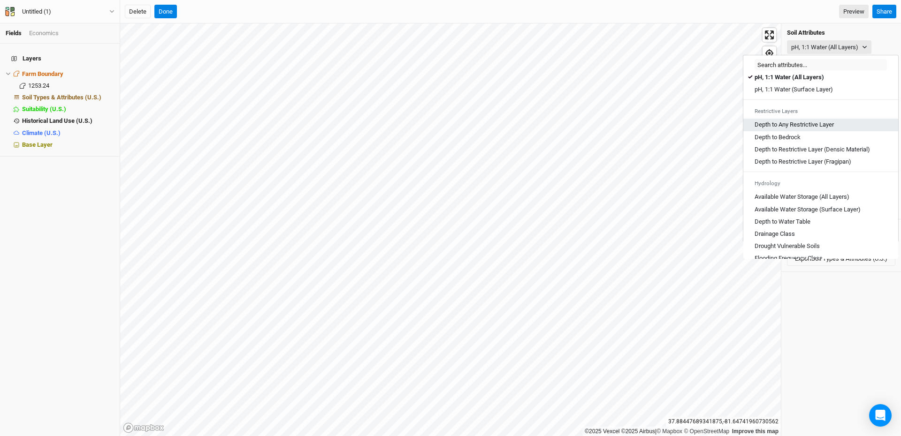
click at [798, 129] on Layer "Depth to Any Restrictive Layer" at bounding box center [793, 125] width 79 height 8
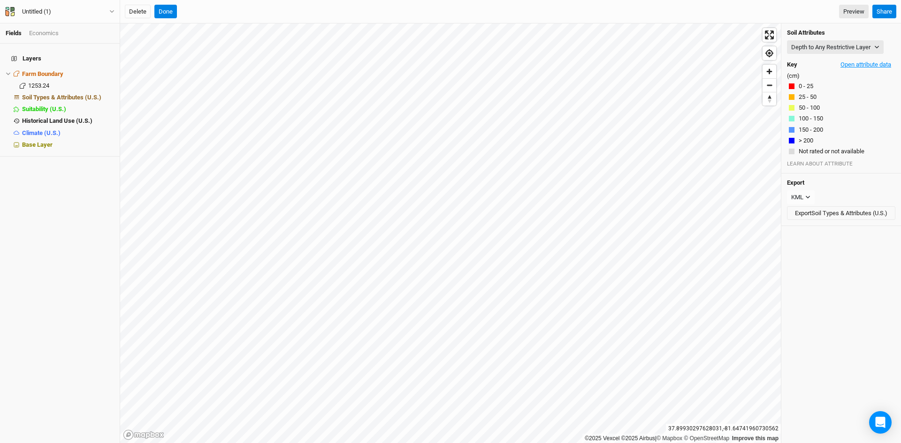
click at [867, 63] on button "Open attribute data" at bounding box center [865, 65] width 59 height 14
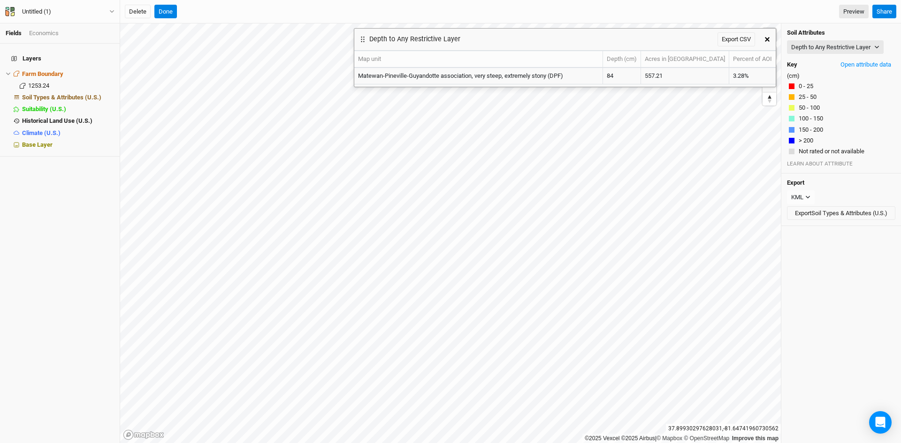
click at [770, 37] on button "button" at bounding box center [767, 39] width 17 height 17
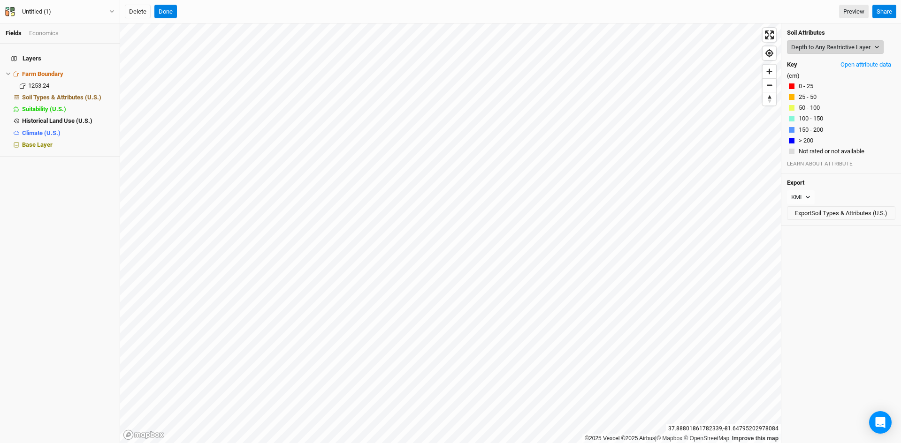
click at [827, 41] on button "Depth to Any Restrictive Layer" at bounding box center [835, 47] width 97 height 14
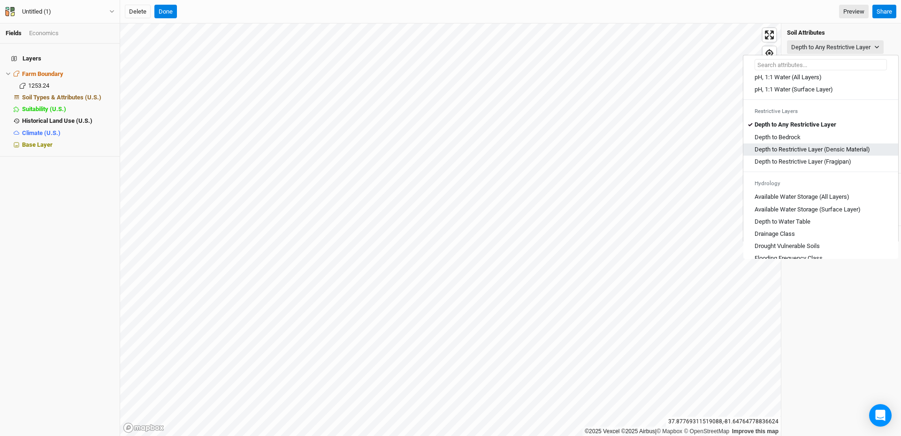
click at [803, 154] on Material\) "Depth to Restrictive Layer (Densic Material)" at bounding box center [811, 149] width 115 height 8
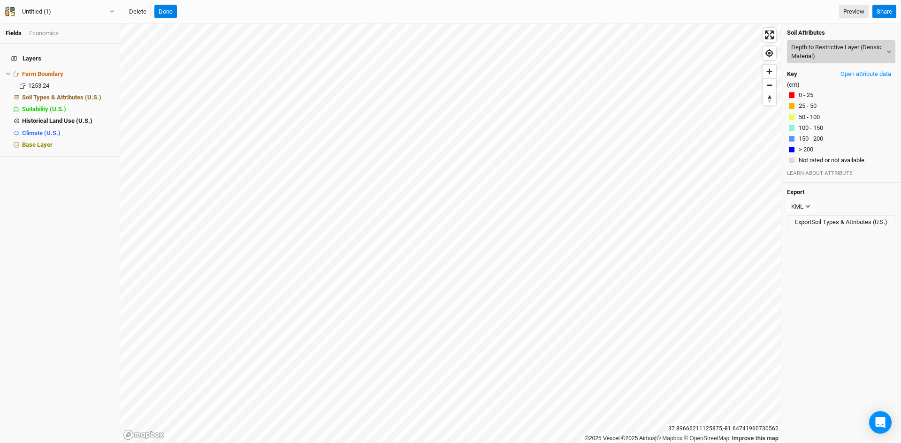
click at [834, 50] on button "Depth to Restrictive Layer (Densic Material)" at bounding box center [841, 51] width 108 height 23
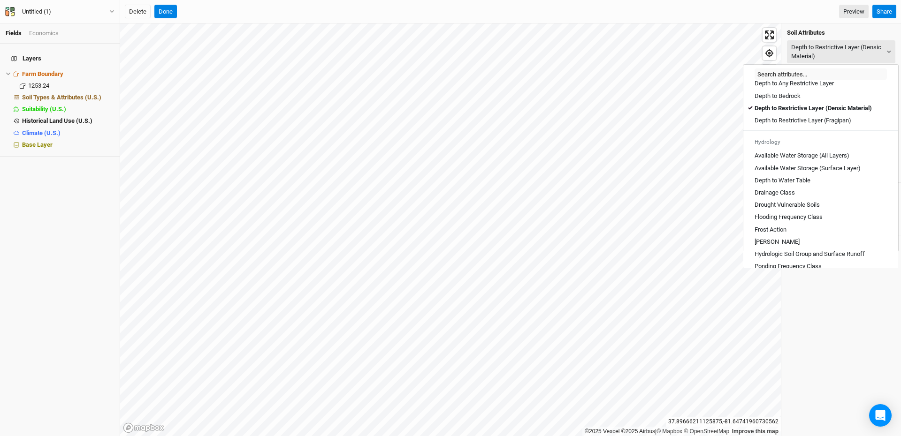
scroll to position [282, 0]
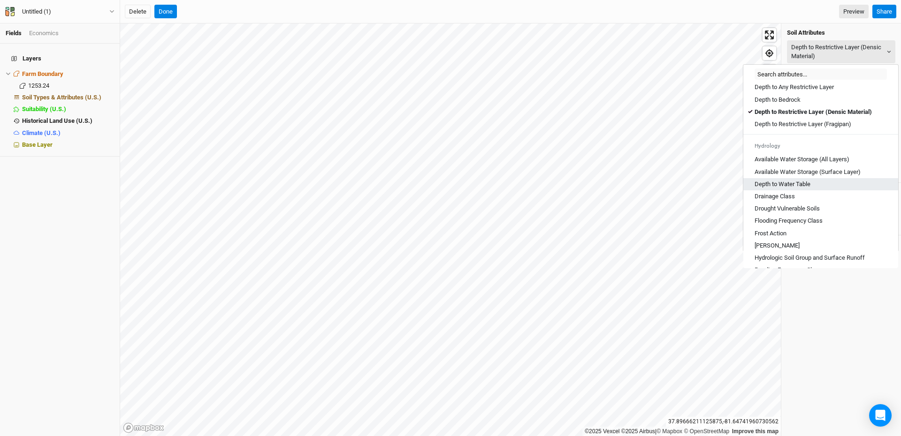
click at [787, 189] on Table "Depth to Water Table" at bounding box center [782, 184] width 56 height 8
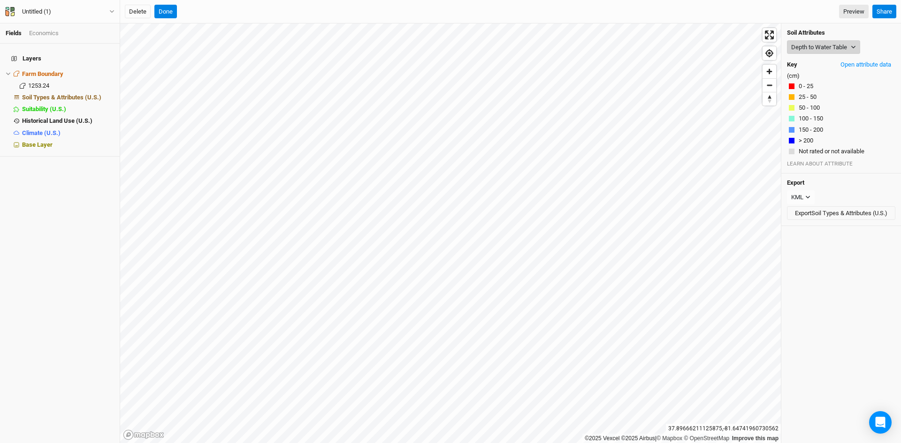
click at [827, 47] on button "Depth to Water Table" at bounding box center [823, 47] width 73 height 14
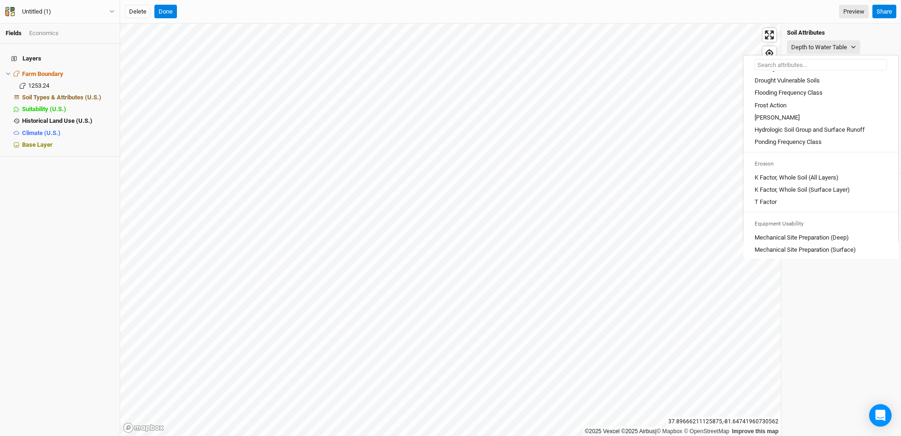
scroll to position [375, 0]
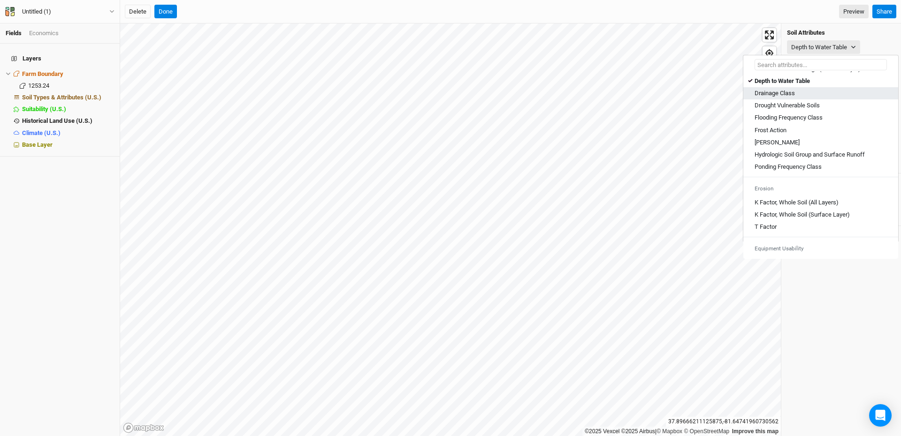
click at [784, 98] on Class "Drainage Class" at bounding box center [774, 93] width 40 height 8
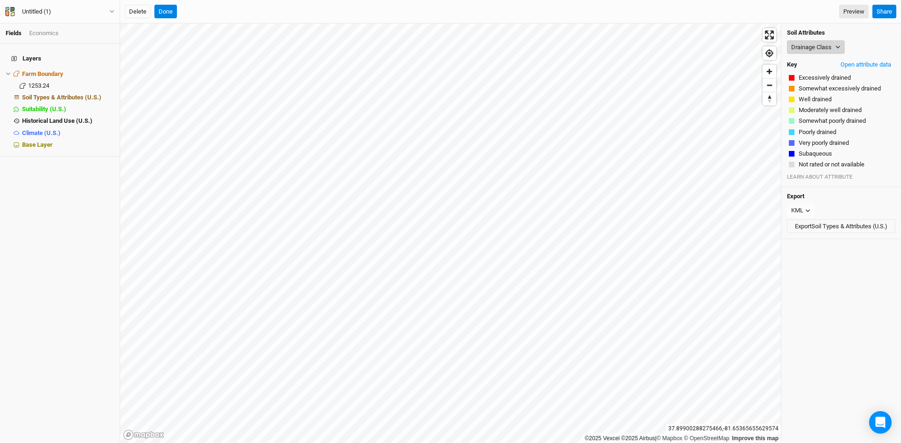
click at [814, 42] on button "Drainage Class" at bounding box center [816, 47] width 58 height 14
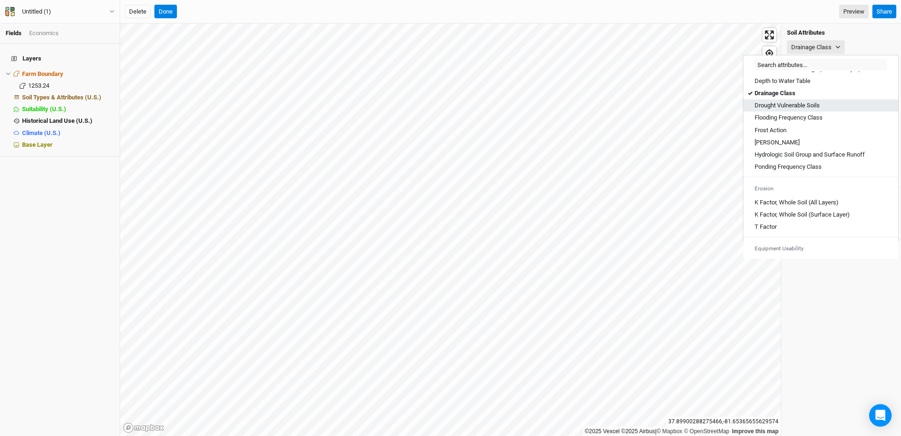
click at [778, 110] on Soils "Drought Vulnerable Soils" at bounding box center [786, 105] width 65 height 8
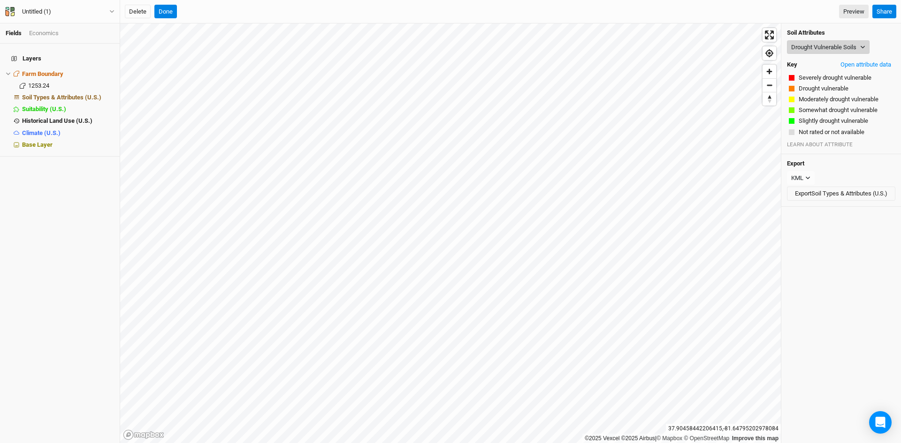
click at [845, 43] on button "Drought Vulnerable Soils" at bounding box center [828, 47] width 83 height 14
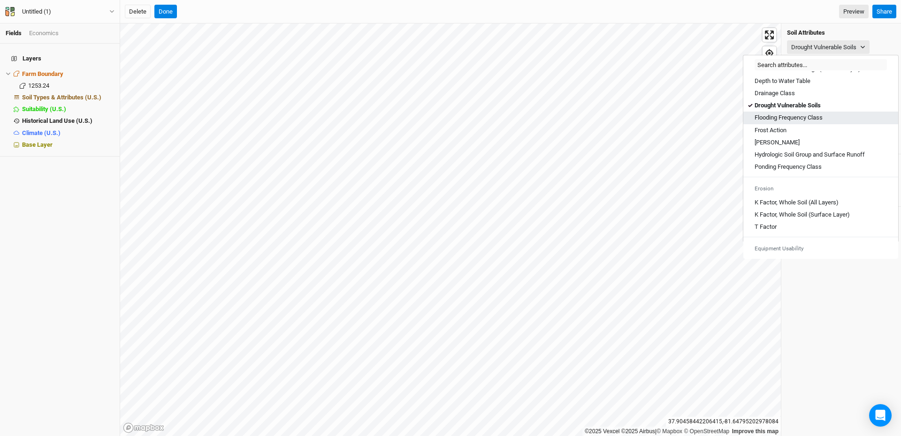
click at [784, 122] on Class "Flooding Frequency Class" at bounding box center [788, 118] width 68 height 8
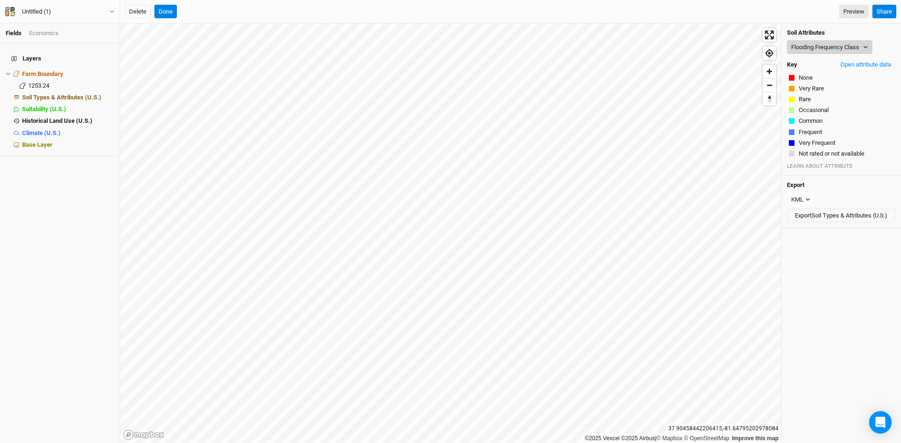
click at [823, 40] on button "Flooding Frequency Class" at bounding box center [829, 47] width 85 height 14
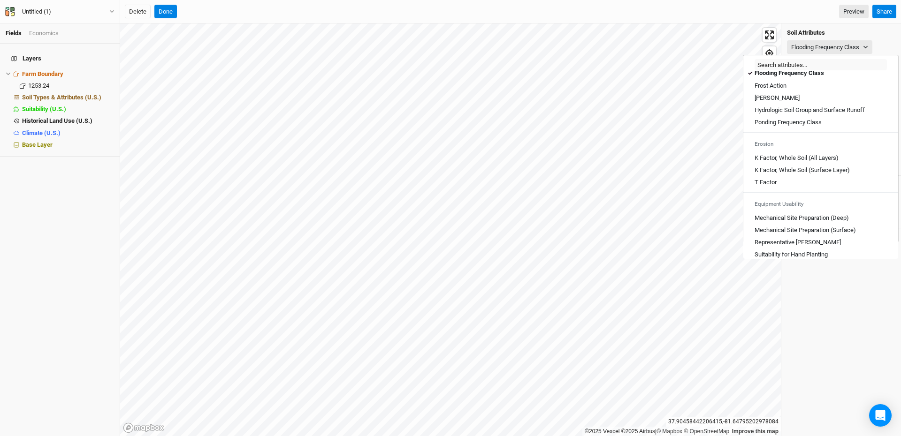
scroll to position [422, 0]
click at [772, 87] on link "Frost Action" at bounding box center [820, 83] width 155 height 12
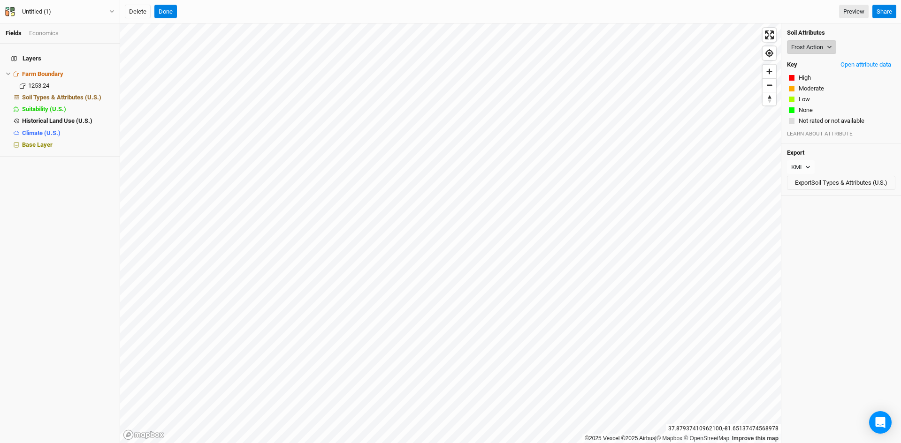
click at [820, 40] on button "Frost Action" at bounding box center [811, 47] width 49 height 14
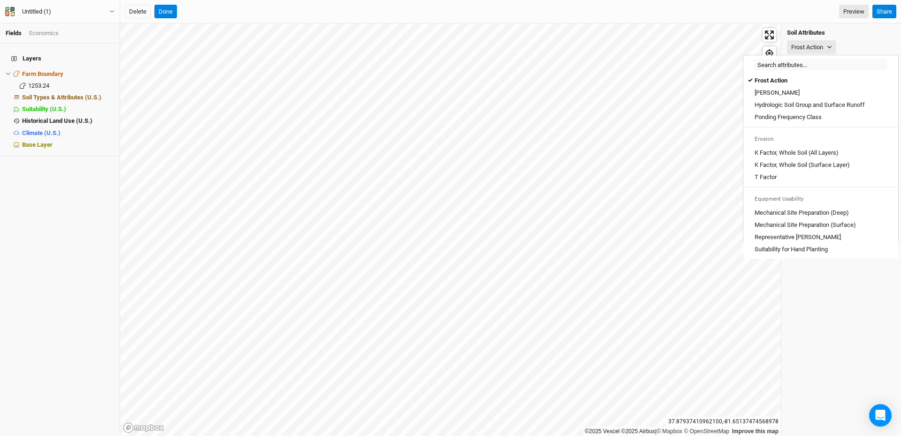
scroll to position [519, 0]
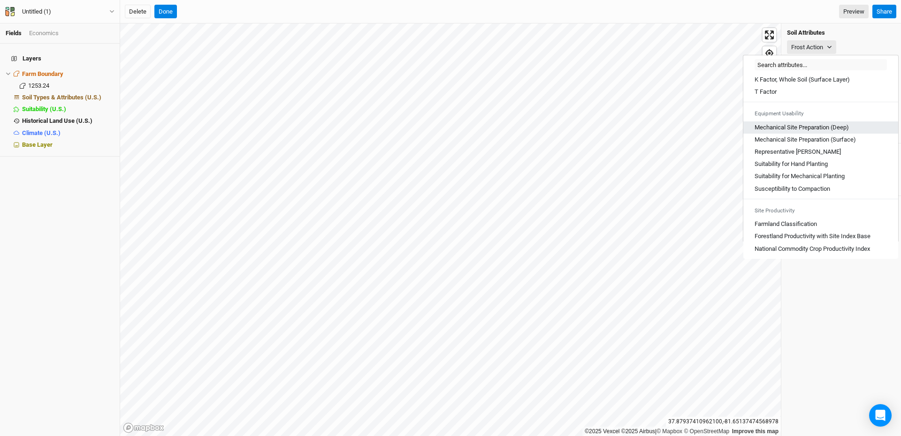
click at [806, 122] on link "Mechanical Site Preparation (Deep)" at bounding box center [820, 128] width 155 height 12
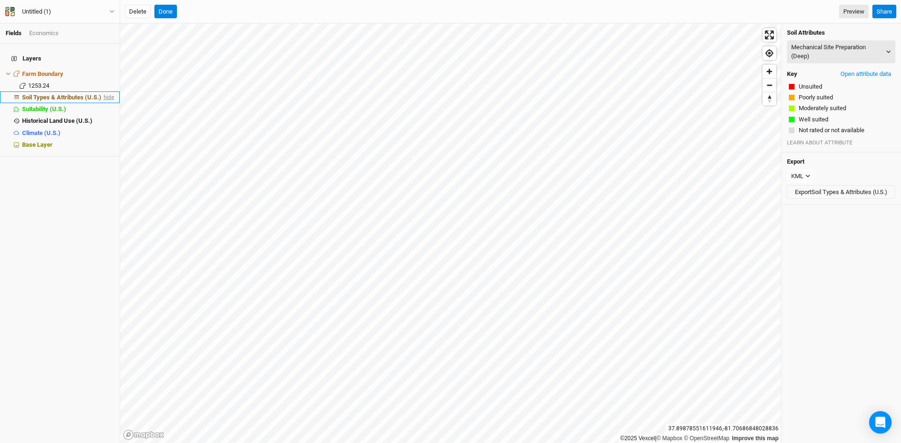
click at [102, 91] on span "hide" at bounding box center [108, 97] width 12 height 12
click at [100, 91] on span "show" at bounding box center [106, 97] width 15 height 12
click at [70, 91] on li "Soil Types & Attributes (U.S.) hide" at bounding box center [60, 97] width 120 height 12
click at [319, 10] on button "Done" at bounding box center [318, 12] width 23 height 14
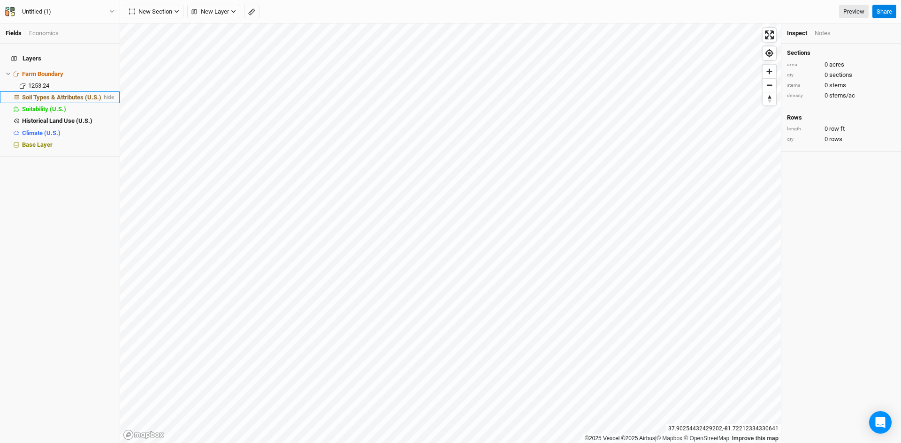
click at [72, 94] on span "Soil Types & Attributes (U.S.)" at bounding box center [61, 97] width 79 height 7
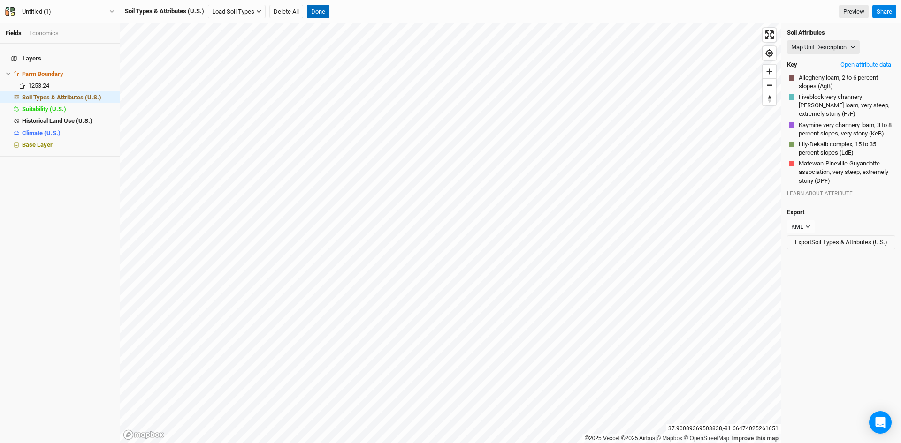
click at [311, 7] on button "Done" at bounding box center [318, 12] width 23 height 14
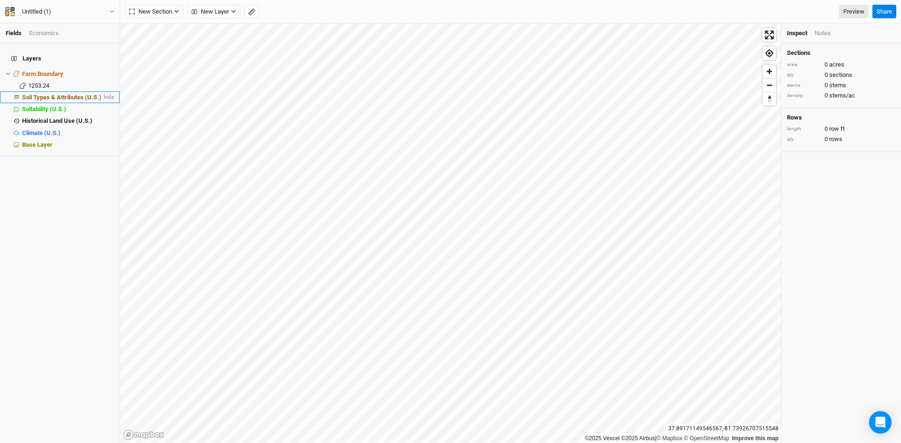
click at [81, 94] on span "Soil Types & Attributes (U.S.)" at bounding box center [61, 97] width 79 height 7
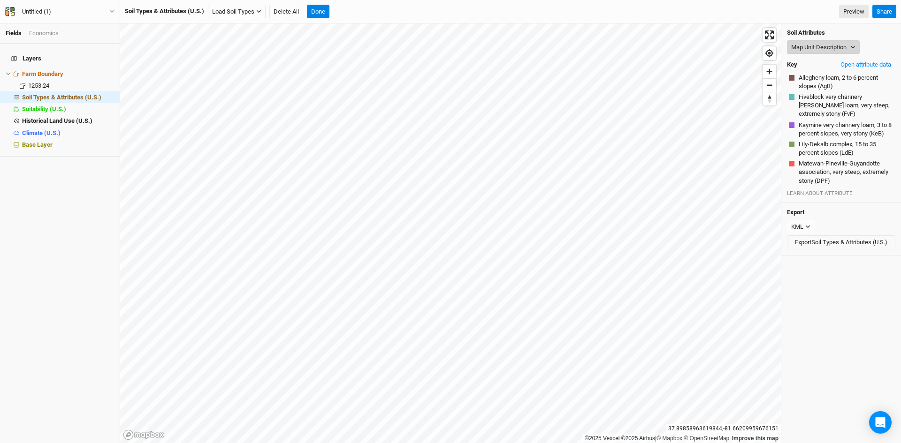
click at [823, 41] on button "Map Unit Description" at bounding box center [823, 47] width 73 height 14
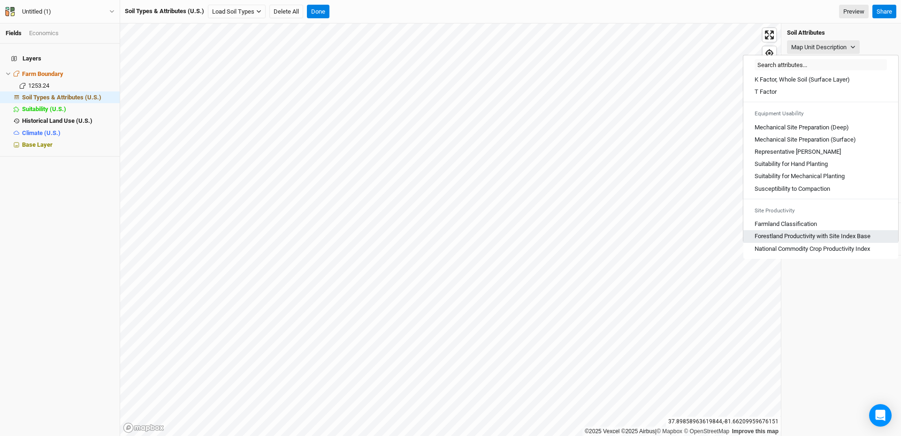
click at [825, 236] on Base "Forestland Productivity with Site Index Base" at bounding box center [812, 236] width 116 height 8
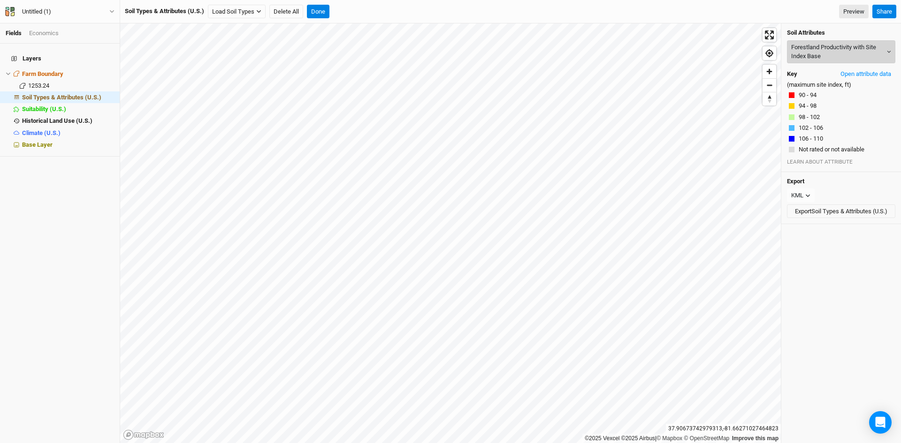
click at [837, 53] on button "Forestland Productivity with Site Index Base" at bounding box center [841, 51] width 108 height 23
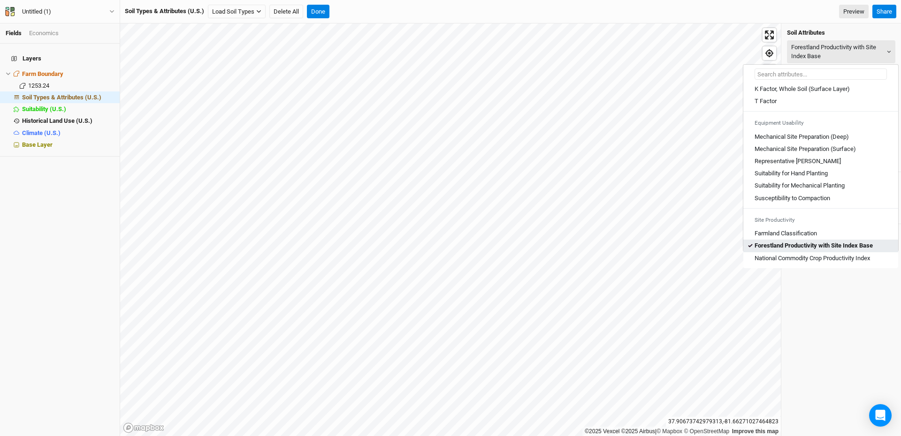
click at [810, 242] on Base "Forestland Productivity with Site Index Base" at bounding box center [813, 246] width 118 height 8
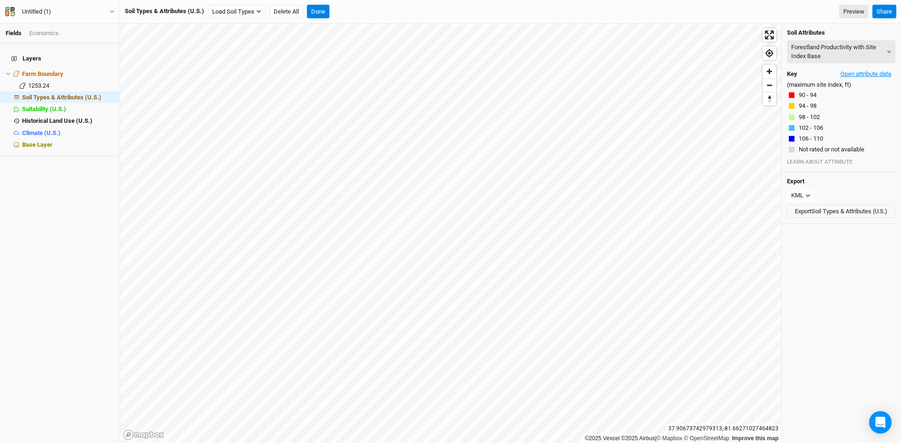
click at [849, 76] on button "Open attribute data" at bounding box center [865, 74] width 59 height 14
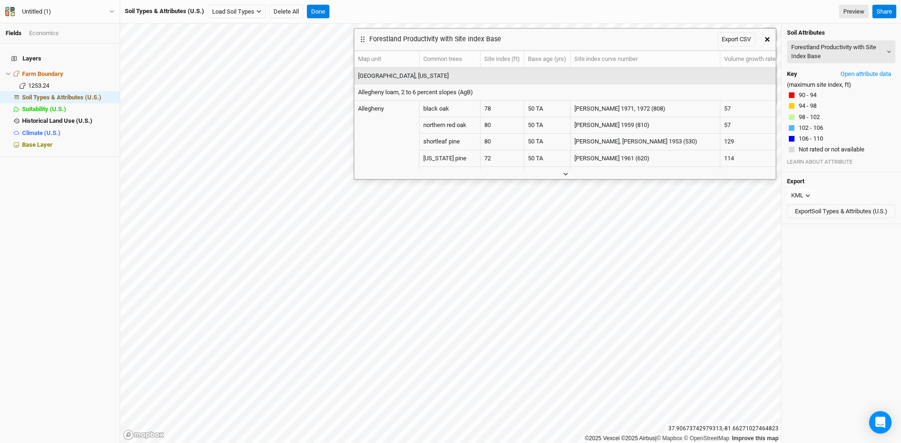
click at [563, 174] on button "button" at bounding box center [564, 174] width 15 height 10
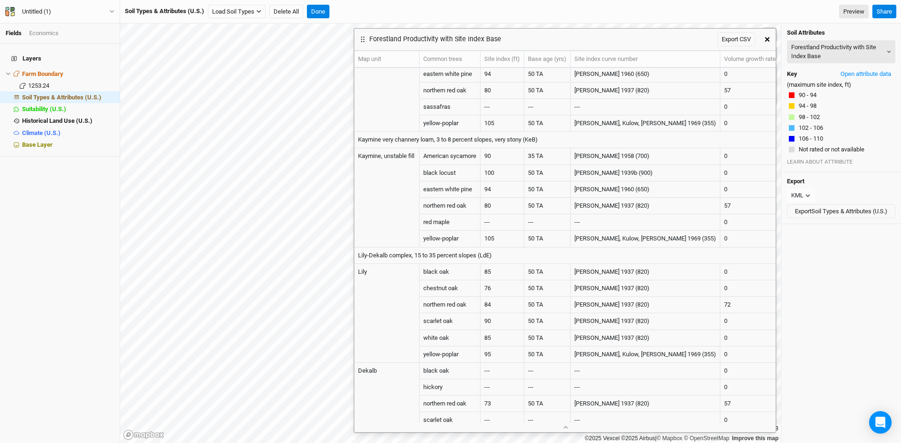
scroll to position [527, 0]
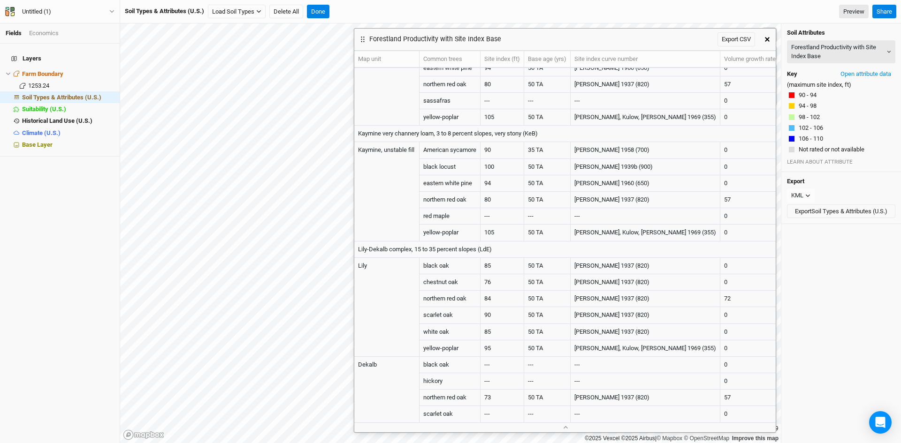
click at [762, 38] on button "button" at bounding box center [767, 39] width 17 height 17
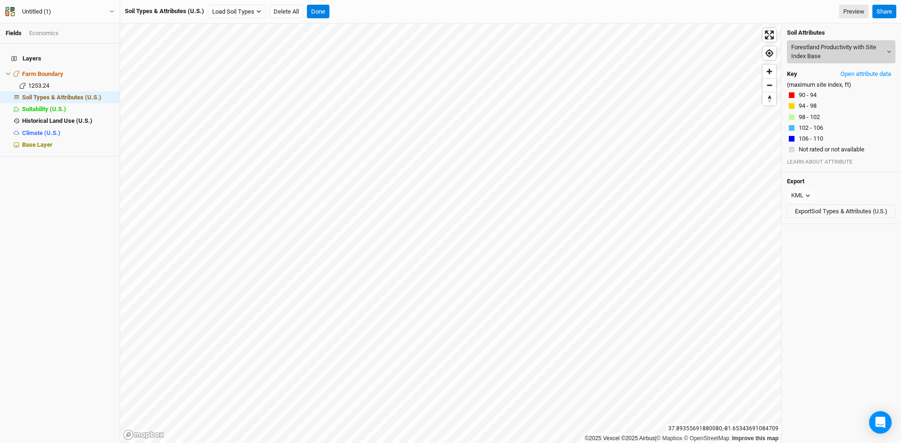
click at [821, 51] on button "Forestland Productivity with Site Index Base" at bounding box center [841, 51] width 108 height 23
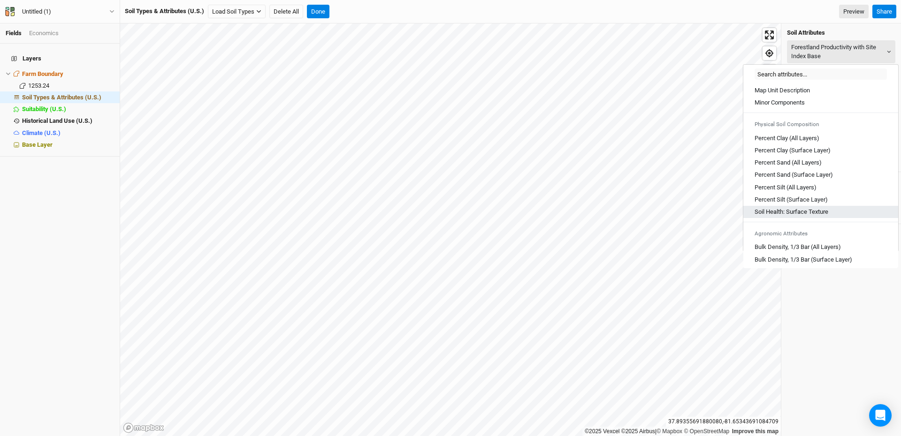
click at [793, 212] on Texture "Soil Health: Surface Texture" at bounding box center [791, 212] width 74 height 8
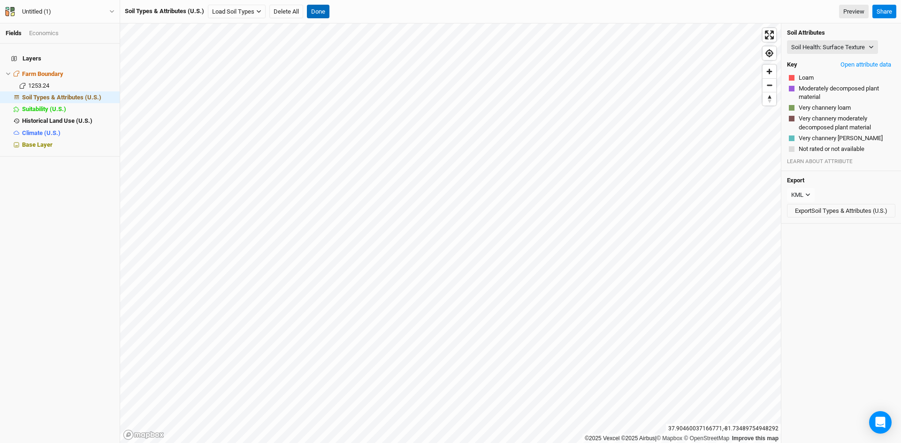
click at [325, 12] on button "Done" at bounding box center [318, 12] width 23 height 14
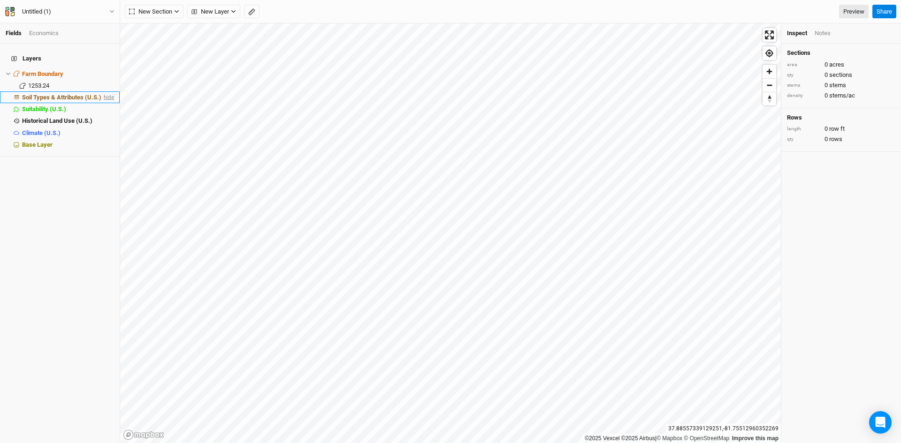
click at [102, 91] on span "hide" at bounding box center [108, 97] width 12 height 12
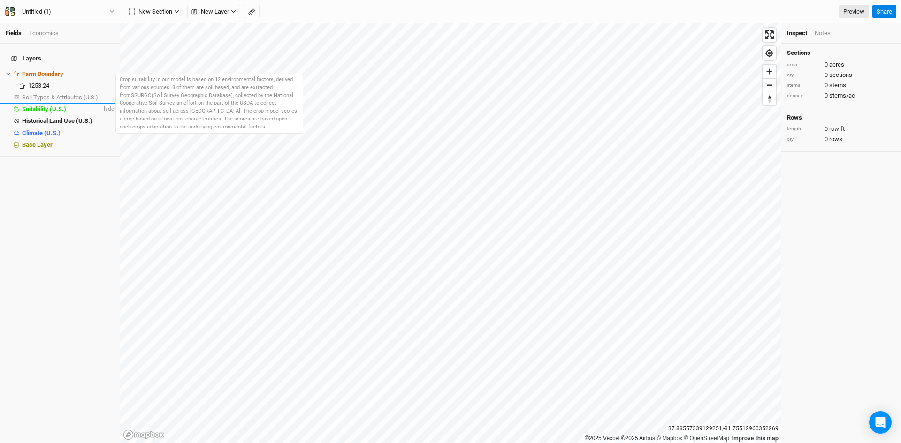
click at [61, 106] on span "Suitability (U.S.)" at bounding box center [44, 109] width 44 height 7
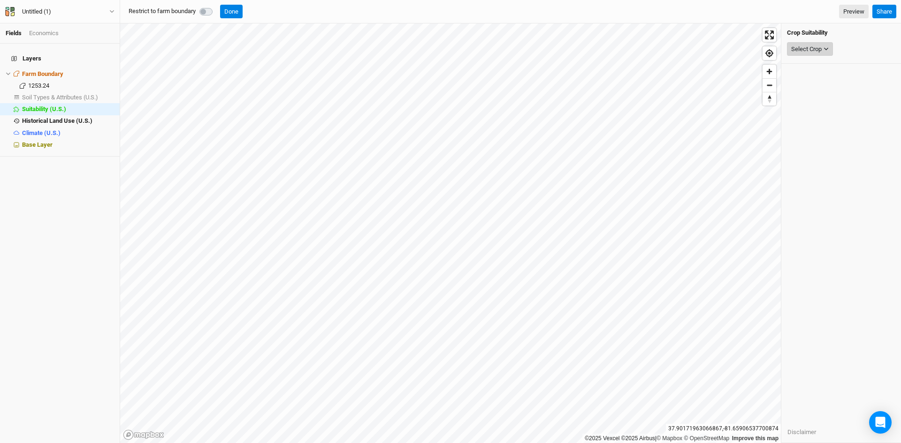
click at [817, 47] on div "Select Crop" at bounding box center [806, 49] width 30 height 9
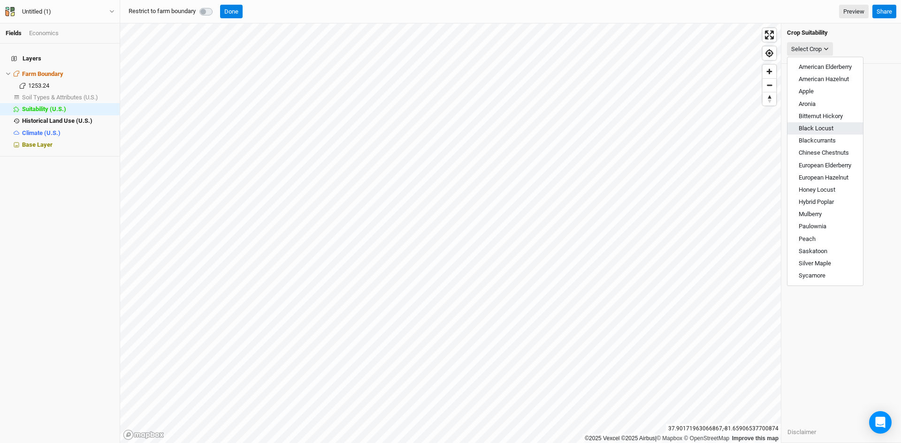
click at [810, 129] on span "Black Locust" at bounding box center [816, 128] width 35 height 7
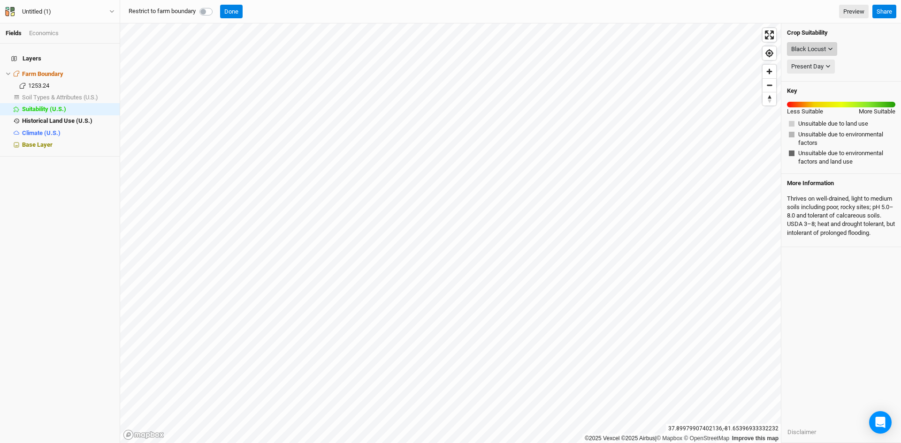
click at [826, 50] on button "Black Locust" at bounding box center [812, 49] width 50 height 14
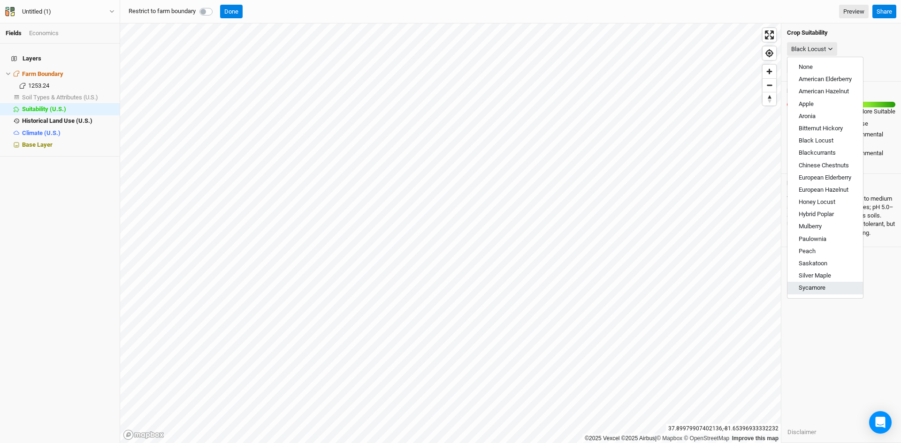
click at [811, 285] on span "Sycamore" at bounding box center [812, 287] width 27 height 7
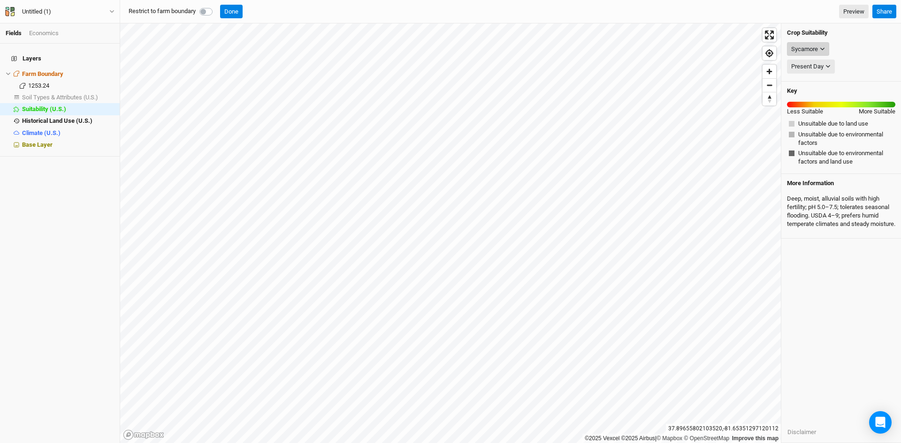
click at [811, 45] on div "Sycamore" at bounding box center [804, 49] width 27 height 9
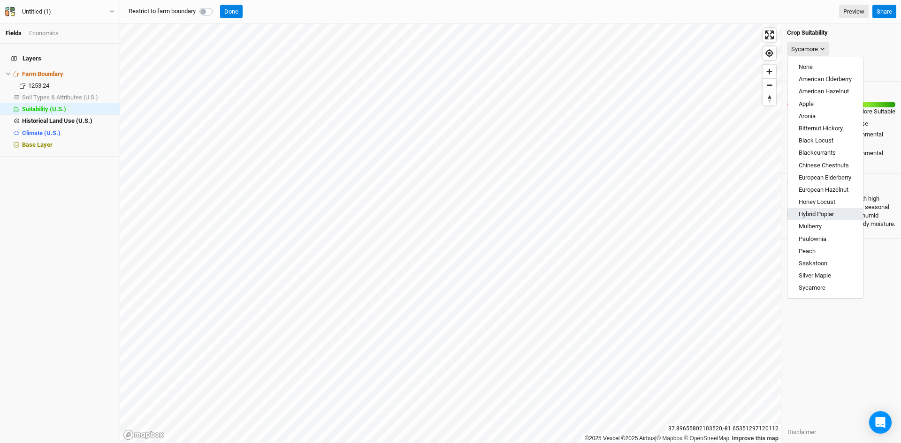
click at [812, 213] on span "Hybrid Poplar" at bounding box center [816, 214] width 35 height 7
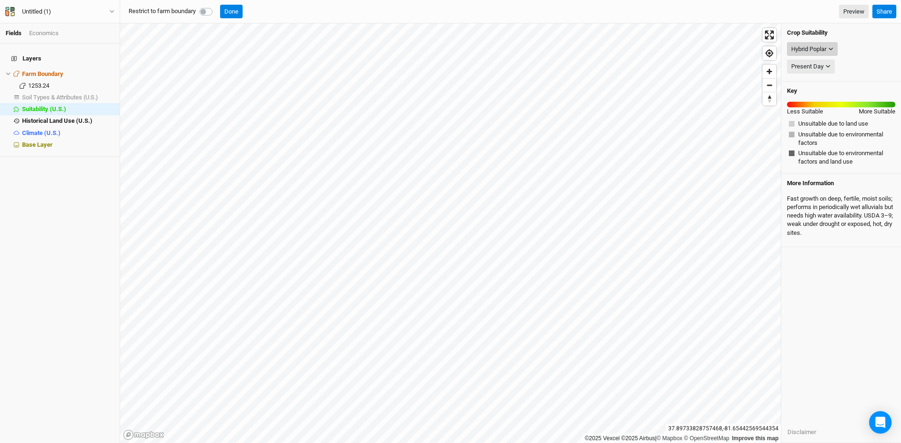
click at [816, 45] on div "Hybrid Poplar" at bounding box center [808, 49] width 35 height 9
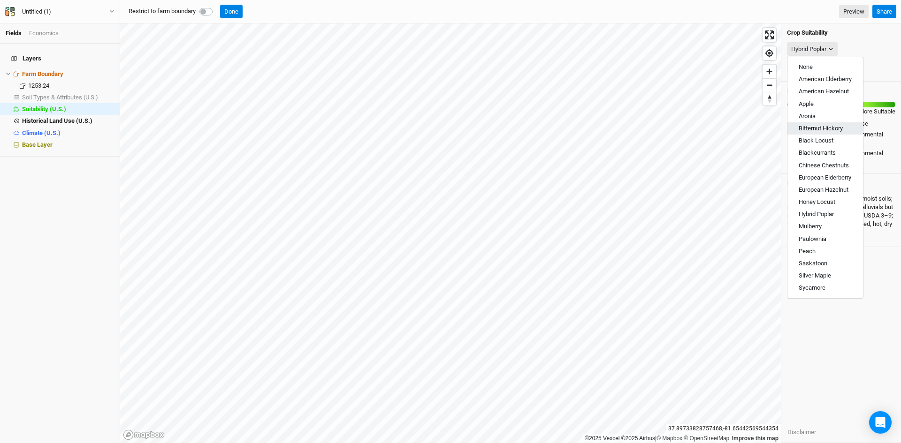
click at [837, 132] on button "Bitternut Hickory" at bounding box center [825, 128] width 76 height 12
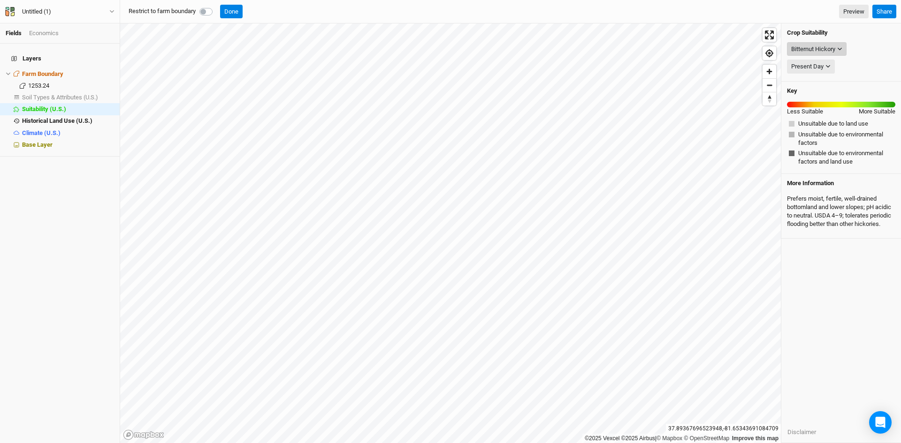
click at [837, 49] on button "Bitternut Hickory" at bounding box center [817, 49] width 60 height 14
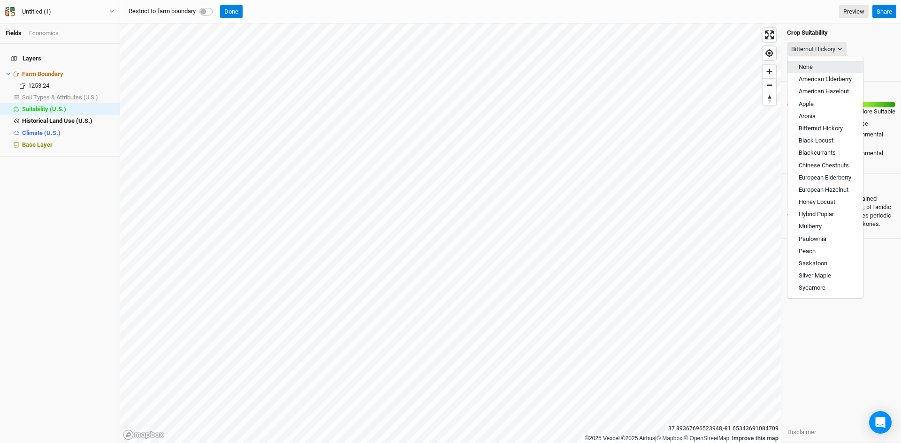
click at [816, 64] on button "None" at bounding box center [825, 67] width 76 height 12
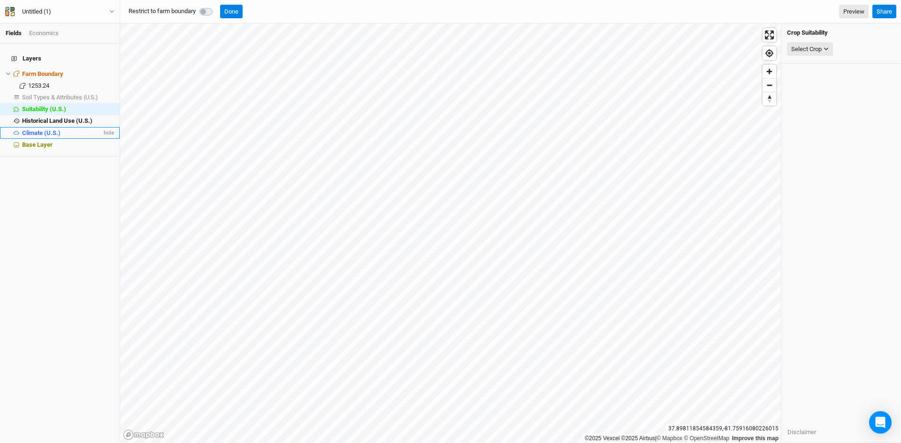
click at [55, 129] on span "Climate (U.S.)" at bounding box center [41, 132] width 38 height 7
click at [817, 47] on div "Select Attribute" at bounding box center [811, 49] width 41 height 9
click at [802, 61] on button "Precipitation" at bounding box center [833, 67] width 126 height 12
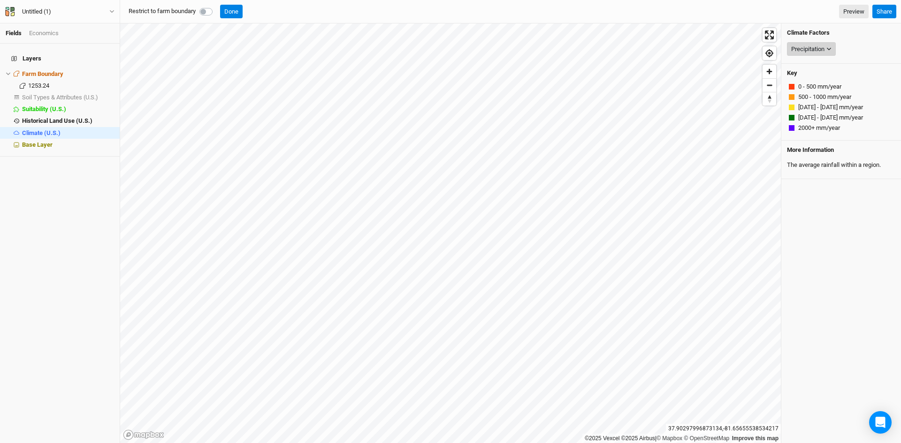
click at [824, 46] on div "Precipitation" at bounding box center [807, 49] width 33 height 9
click at [795, 66] on span "None" at bounding box center [788, 66] width 14 height 7
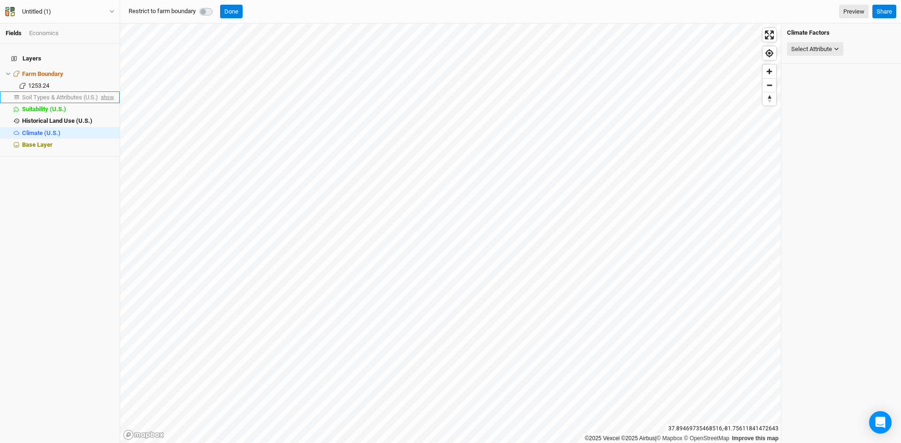
click at [105, 91] on span "show" at bounding box center [106, 97] width 15 height 12
click at [49, 8] on div "Untitled (1)" at bounding box center [36, 11] width 29 height 9
click at [70, 36] on button "Project Settings" at bounding box center [77, 38] width 74 height 12
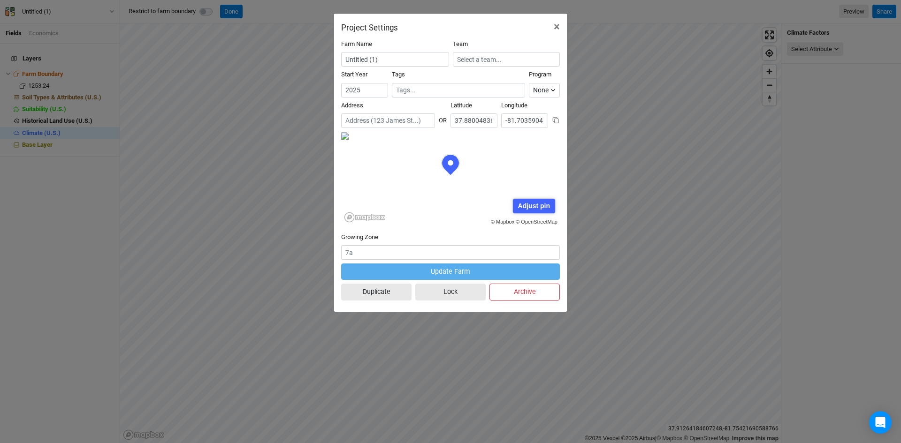
scroll to position [47, 109]
click at [390, 52] on div "Farm Name Untitled (1)" at bounding box center [395, 53] width 108 height 27
click at [387, 60] on input "Untitled (1)" at bounding box center [395, 59] width 108 height 15
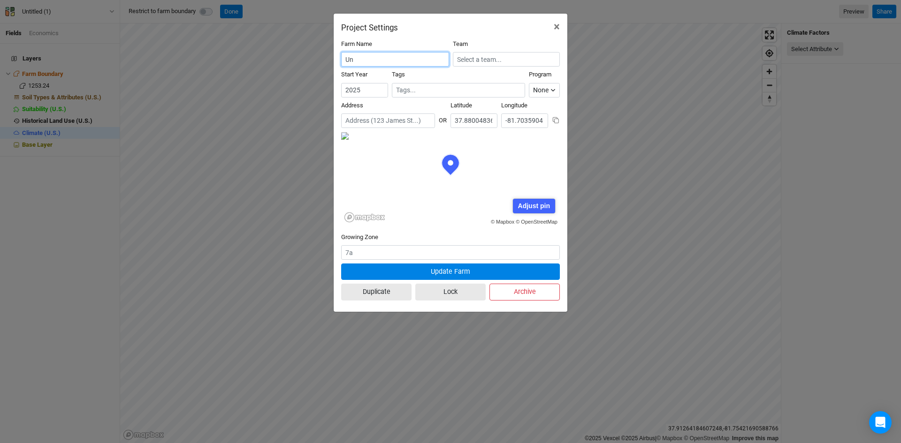
type input "U"
type input "NRP- [GEOGRAPHIC_DATA]"
click at [481, 61] on input "text" at bounding box center [506, 59] width 107 height 15
click at [483, 91] on div "Living Carbon" at bounding box center [482, 90] width 36 height 8
type input "Living Carbon"
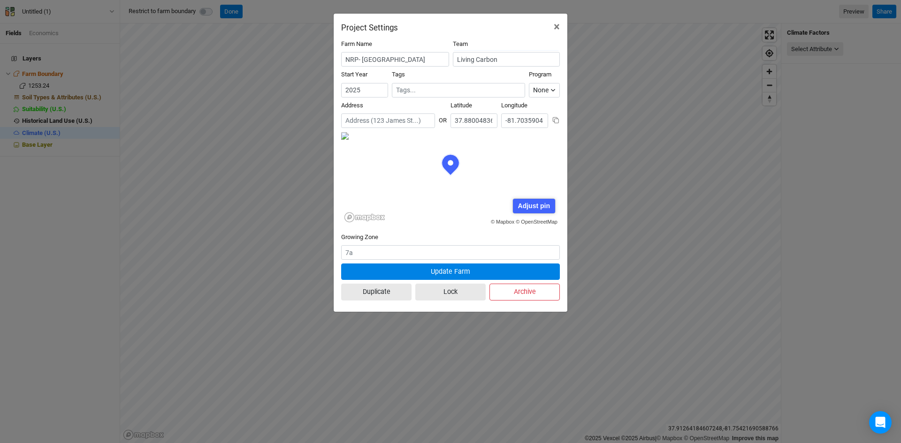
drag, startPoint x: 529, startPoint y: 206, endPoint x: 471, endPoint y: 194, distance: 59.1
click at [473, 198] on div "© Mapbox © OpenStreetMap Adjust pin Save Cancel" at bounding box center [450, 179] width 219 height 94
click at [529, 204] on div "Adjust pin" at bounding box center [534, 206] width 42 height 15
click at [512, 92] on form "Farm Name NRP- Phase 2 Colony Bay Team Living Carbon Start Year [DATE] Tags Pro…" at bounding box center [450, 172] width 219 height 265
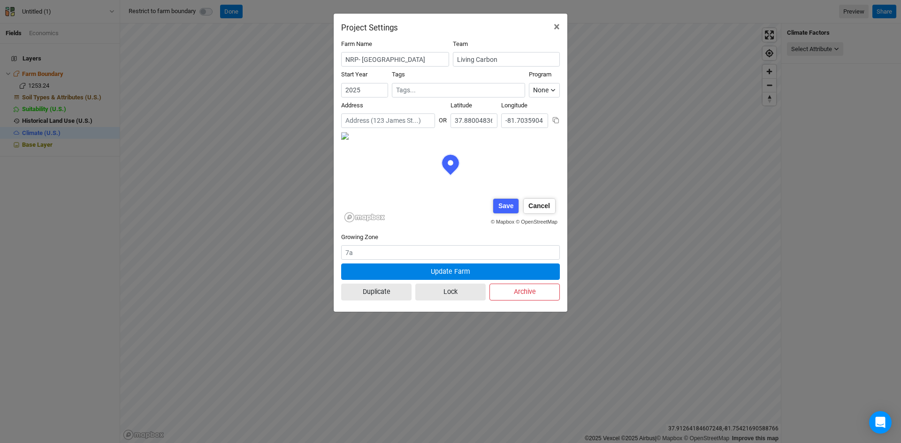
scroll to position [80, 11]
click at [457, 197] on div "© Mapbox © OpenStreetMap Adjust pin Save Cancel" at bounding box center [450, 179] width 219 height 94
click at [386, 182] on div "© Mapbox © OpenStreetMap Adjust pin Save Cancel" at bounding box center [450, 179] width 219 height 94
click at [416, 146] on div "© Mapbox © OpenStreetMap Adjust pin Save Cancel" at bounding box center [450, 179] width 219 height 94
click at [368, 216] on div "© Mapbox © OpenStreetMap Adjust pin Save Cancel" at bounding box center [450, 179] width 219 height 94
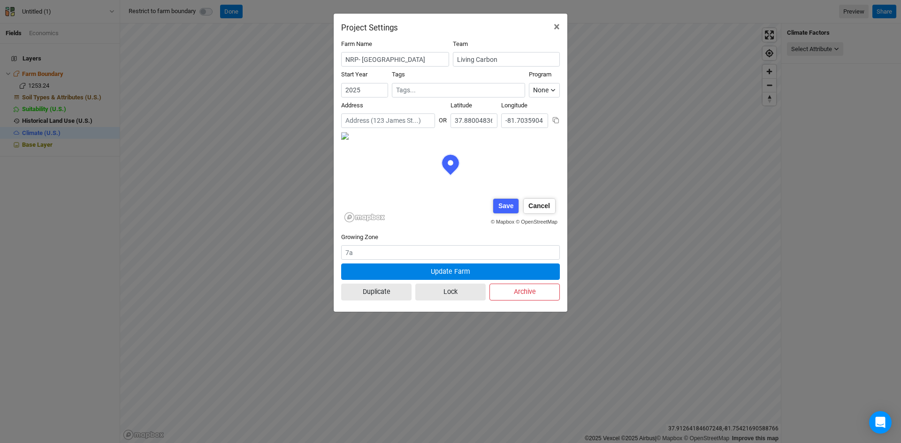
click at [455, 126] on form "Farm Name NRP- Phase 2 Colony Bay Team Living Carbon Start Year [DATE] Tags Pro…" at bounding box center [450, 172] width 219 height 265
click at [479, 138] on div "© Mapbox © OpenStreetMap Adjust pin Save Cancel" at bounding box center [450, 179] width 219 height 94
click at [463, 149] on div "© Mapbox © OpenStreetMap Adjust pin Save Cancel" at bounding box center [450, 179] width 219 height 94
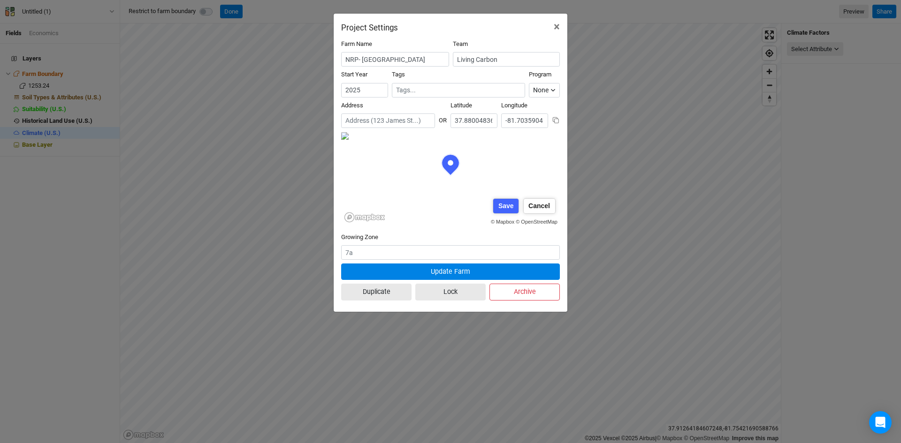
click at [483, 253] on form "Farm Name NRP- Phase 2 Colony Bay Team Living Carbon Start Year [DATE] Tags Pro…" at bounding box center [450, 172] width 219 height 265
click at [496, 228] on form "Farm Name NRP- Phase 2 Colony Bay Team Living Carbon Start Year [DATE] Tags Pro…" at bounding box center [450, 172] width 219 height 265
click at [506, 171] on div "© Mapbox © OpenStreetMap Adjust pin Save Cancel" at bounding box center [450, 179] width 219 height 94
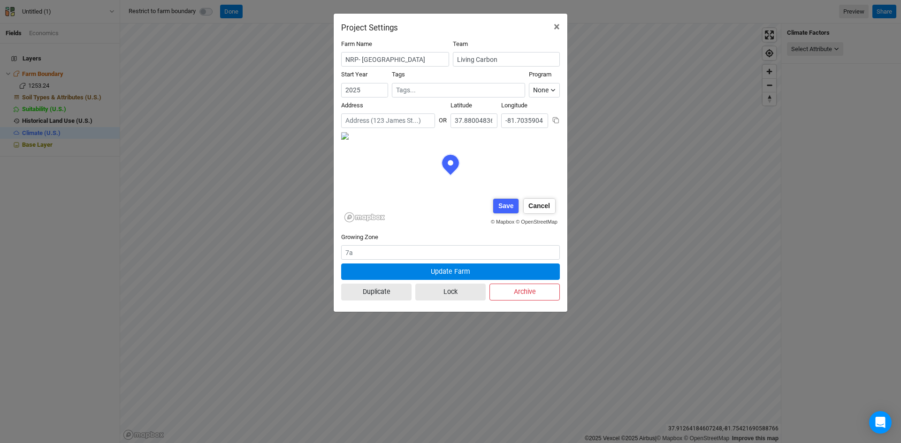
scroll to position [28, 131]
click at [504, 180] on div "© Mapbox © OpenStreetMap Adjust pin Save Cancel" at bounding box center [450, 179] width 219 height 94
click at [416, 120] on form "Farm Name NRP- Phase 2 Colony Bay Team Living Carbon Start Year [DATE] Tags Pro…" at bounding box center [450, 172] width 219 height 265
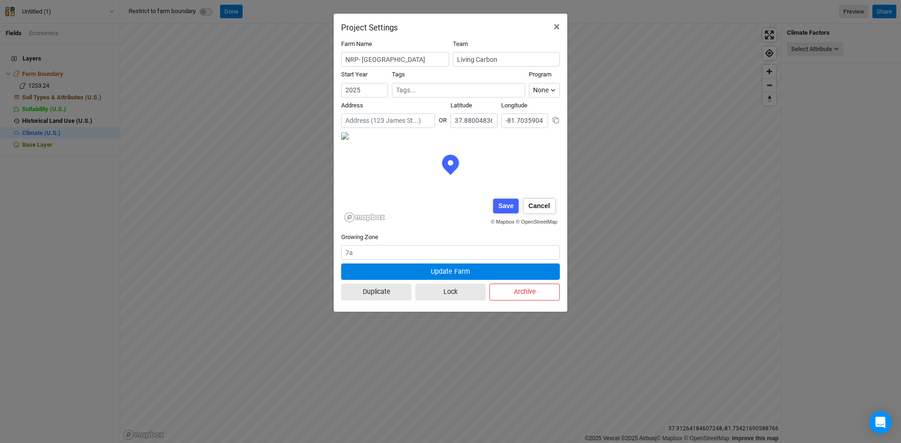
click at [555, 108] on form "Farm Name NRP- Phase 2 Colony Bay Team Living Carbon Start Year [DATE] Tags Pro…" at bounding box center [450, 172] width 219 height 265
click at [481, 140] on div "© Mapbox © OpenStreetMap Adjust pin Save Cancel" at bounding box center [450, 179] width 219 height 94
click at [544, 204] on div "Cancel" at bounding box center [539, 206] width 31 height 15
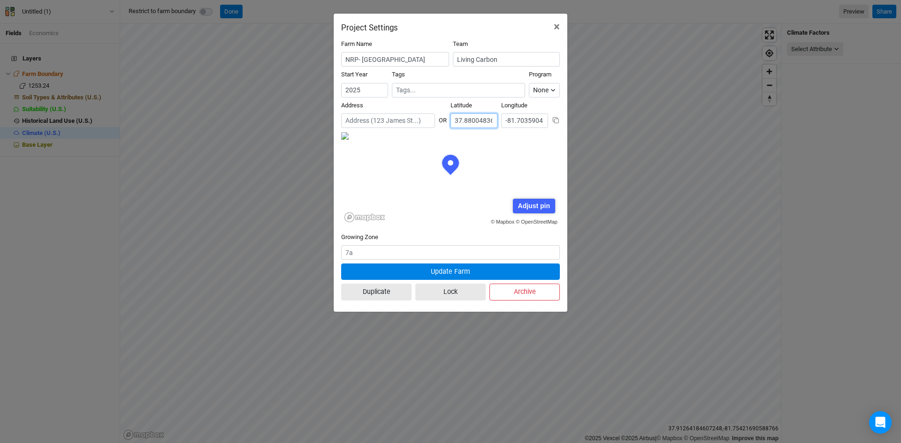
click at [464, 120] on input "37.88004836704545" at bounding box center [473, 121] width 47 height 15
drag, startPoint x: 472, startPoint y: 122, endPoint x: 506, endPoint y: 116, distance: 34.2
click at [506, 116] on div "Address OR [GEOGRAPHIC_DATA]" at bounding box center [450, 116] width 219 height 30
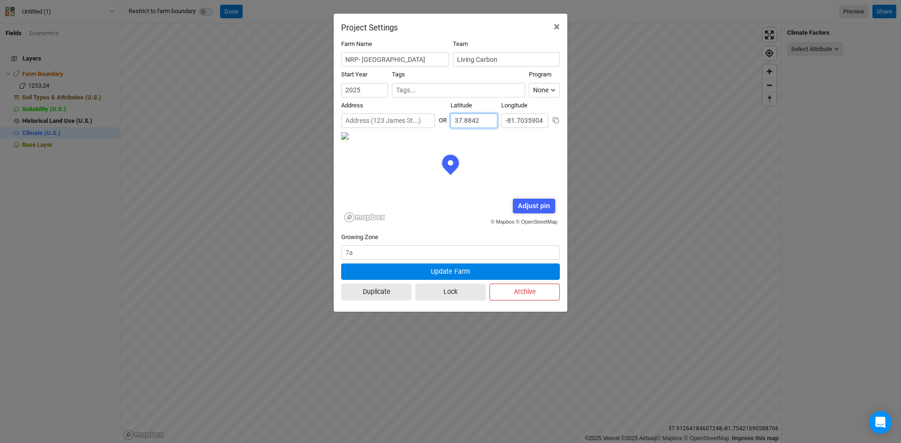
type input "37.8842"
drag, startPoint x: 517, startPoint y: 119, endPoint x: 574, endPoint y: 123, distance: 56.9
click at [574, 123] on div "Project Settings × Farm Name NRP- Phase 2 Colony Bay Team Living Carbon Start Y…" at bounding box center [450, 221] width 901 height 443
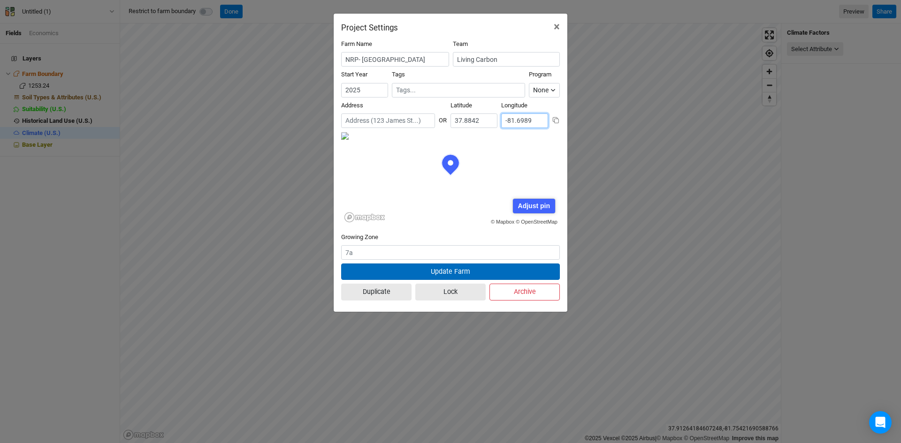
type input "-81.6989"
click at [447, 270] on button "Update Farm" at bounding box center [450, 272] width 219 height 16
